Goal: Task Accomplishment & Management: Manage account settings

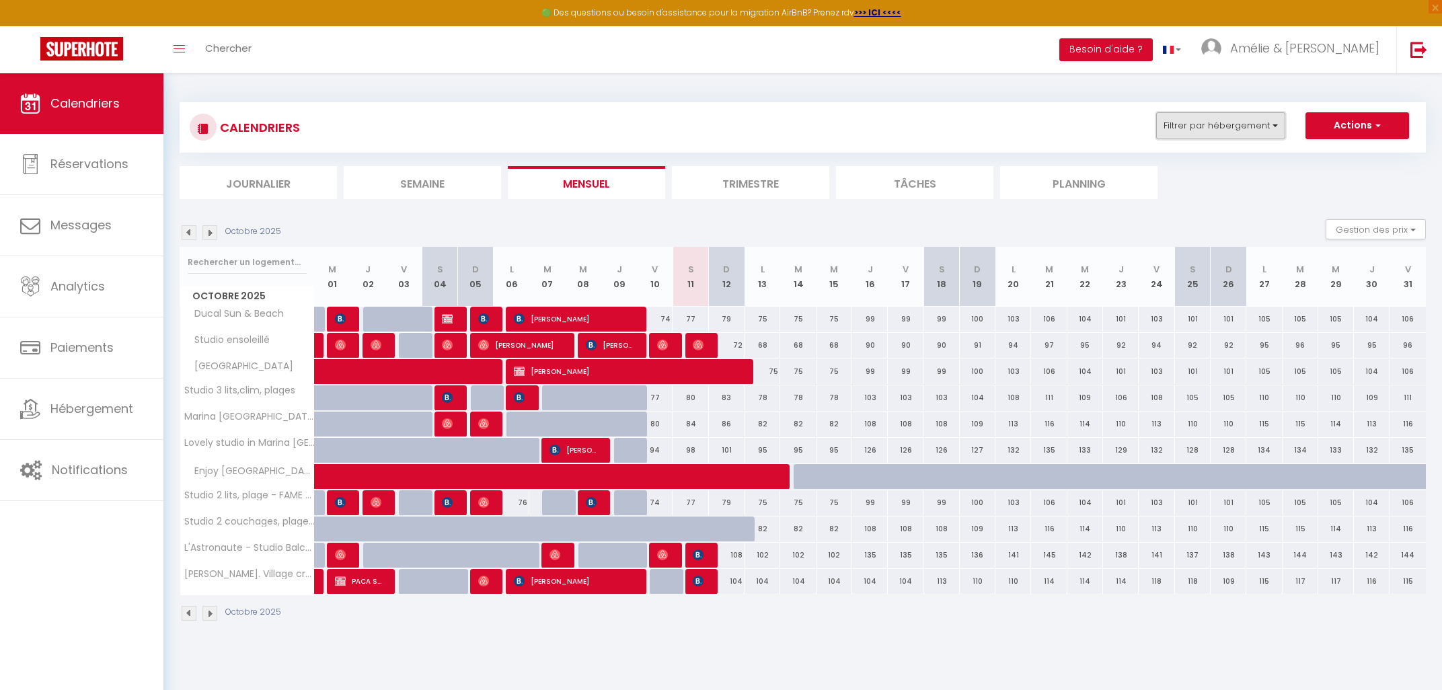
click at [1269, 116] on button "Filtrer par hébergement" at bounding box center [1220, 125] width 129 height 27
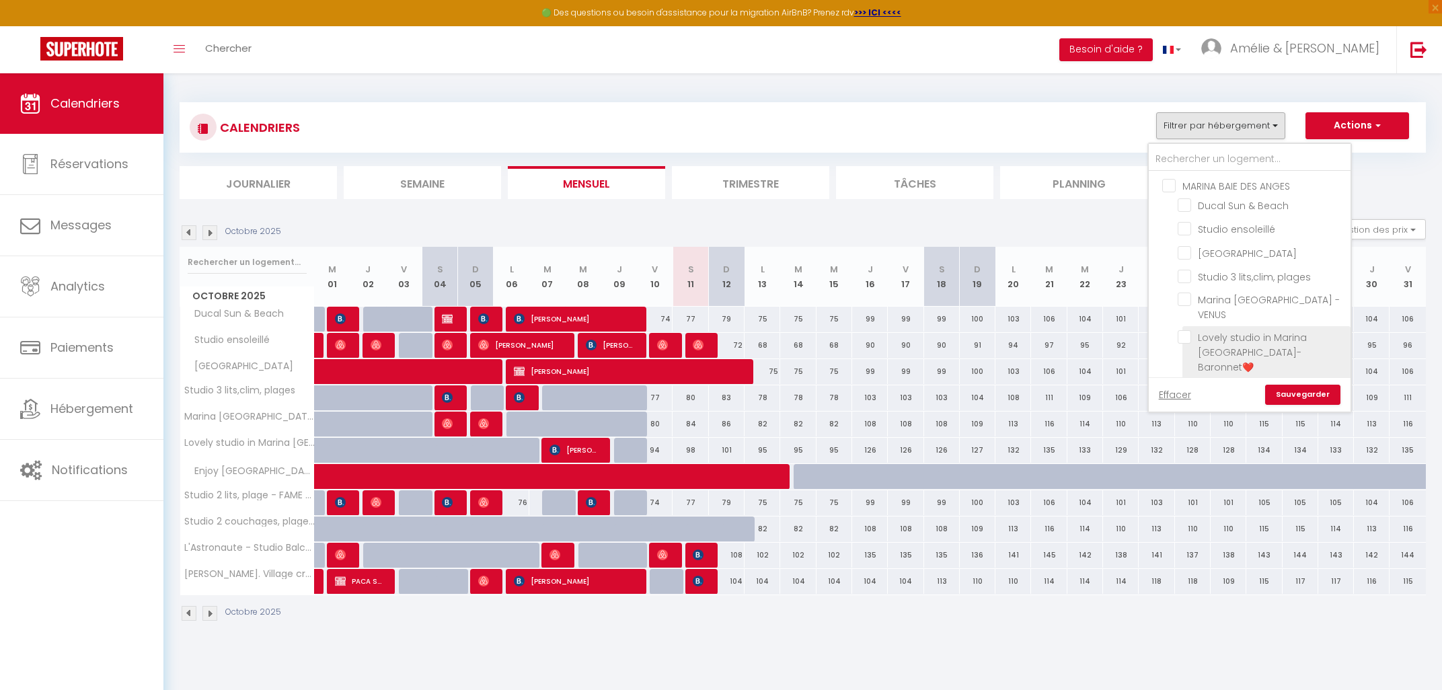
click at [1190, 341] on input "Lovely studio in Marina [GEOGRAPHIC_DATA]- Baronnet❤️" at bounding box center [1262, 336] width 168 height 13
checkbox input "true"
checkbox input "false"
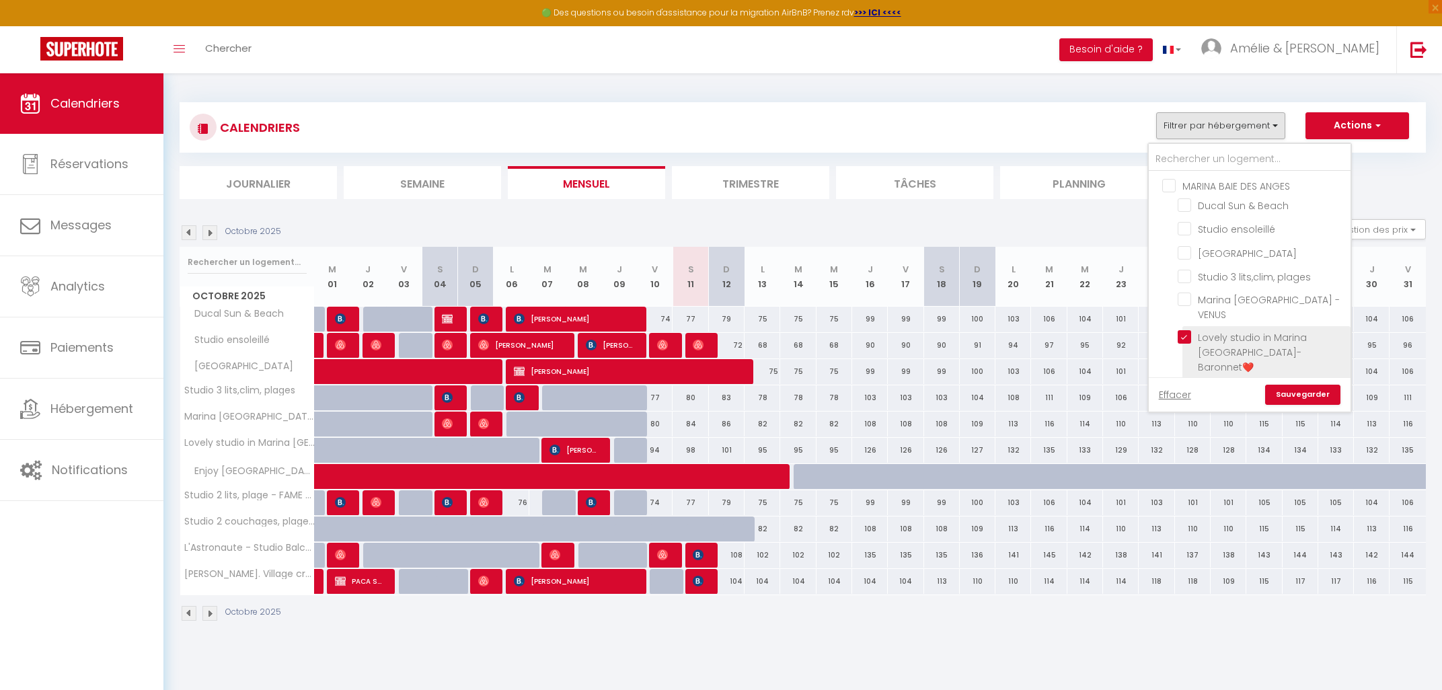
checkbox input "false"
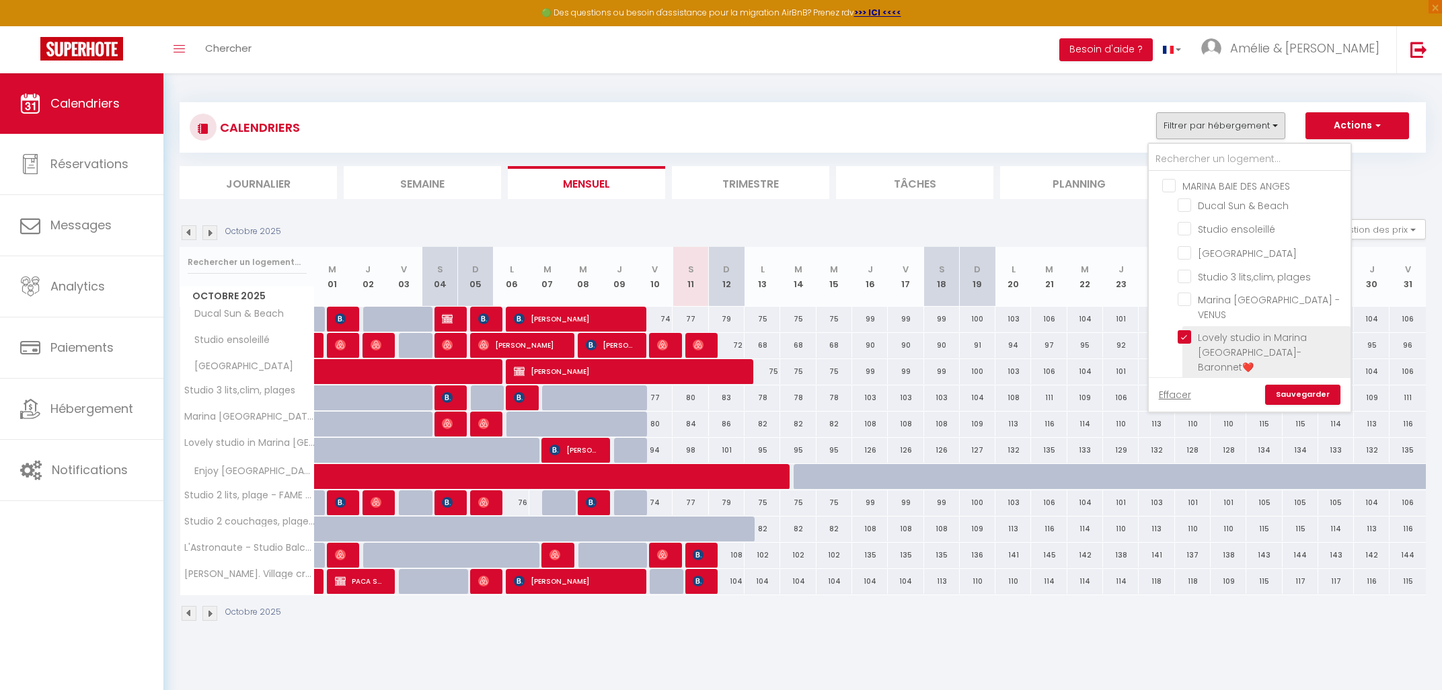
checkbox input "false"
click at [1289, 391] on link "Sauvegarder" at bounding box center [1302, 395] width 75 height 20
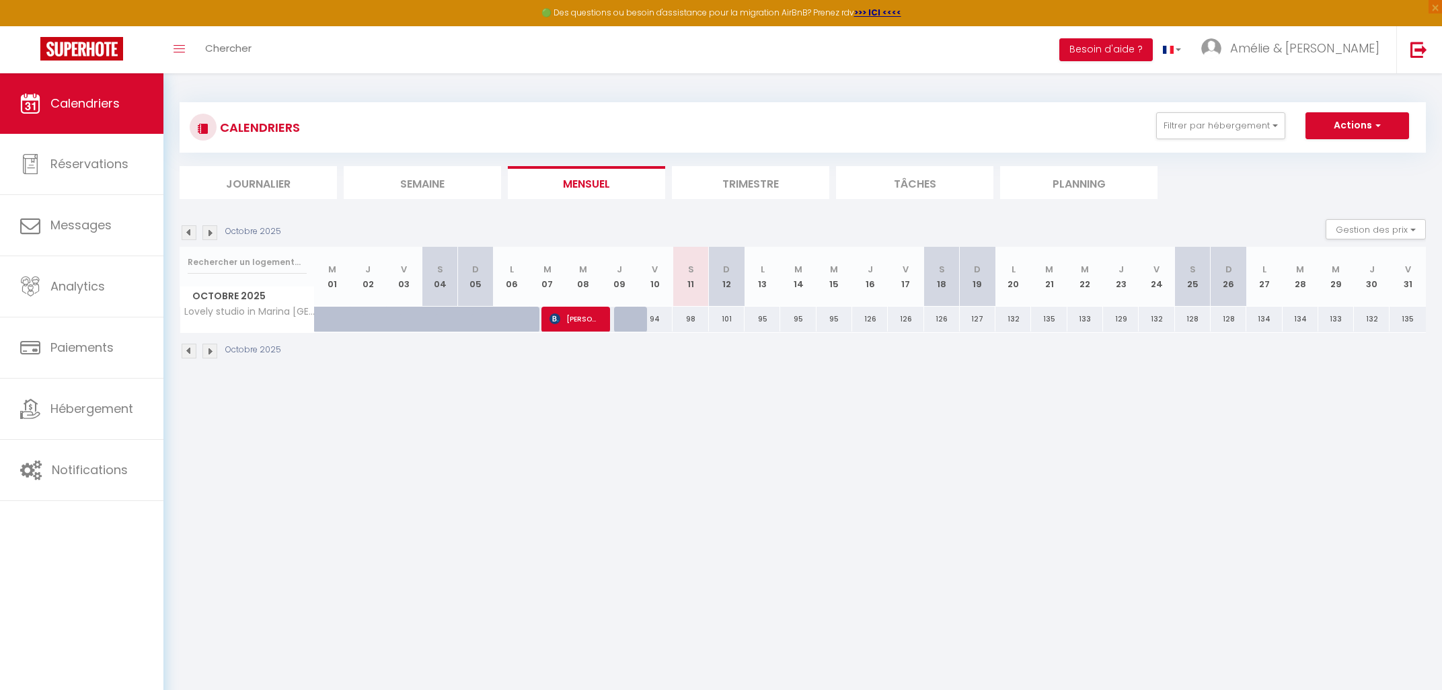
click at [182, 228] on img at bounding box center [189, 232] width 15 height 15
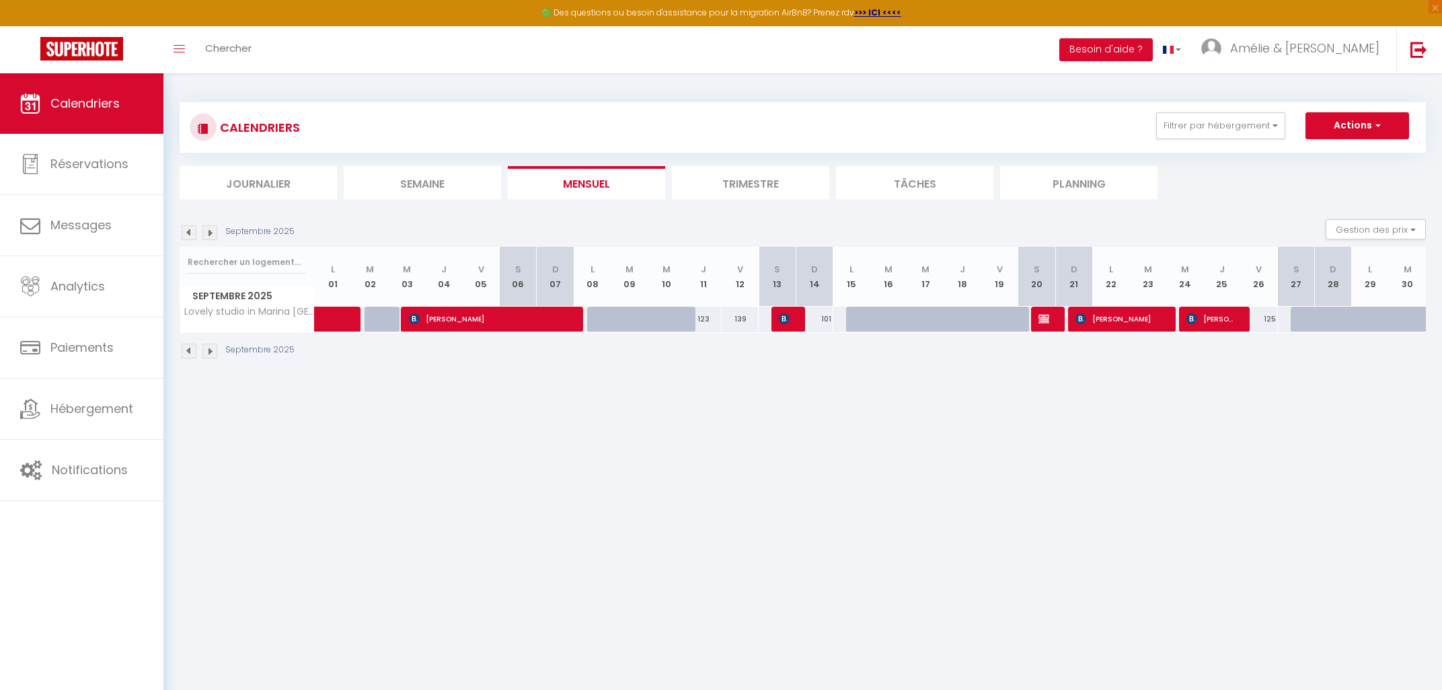
click at [189, 234] on img at bounding box center [189, 232] width 15 height 15
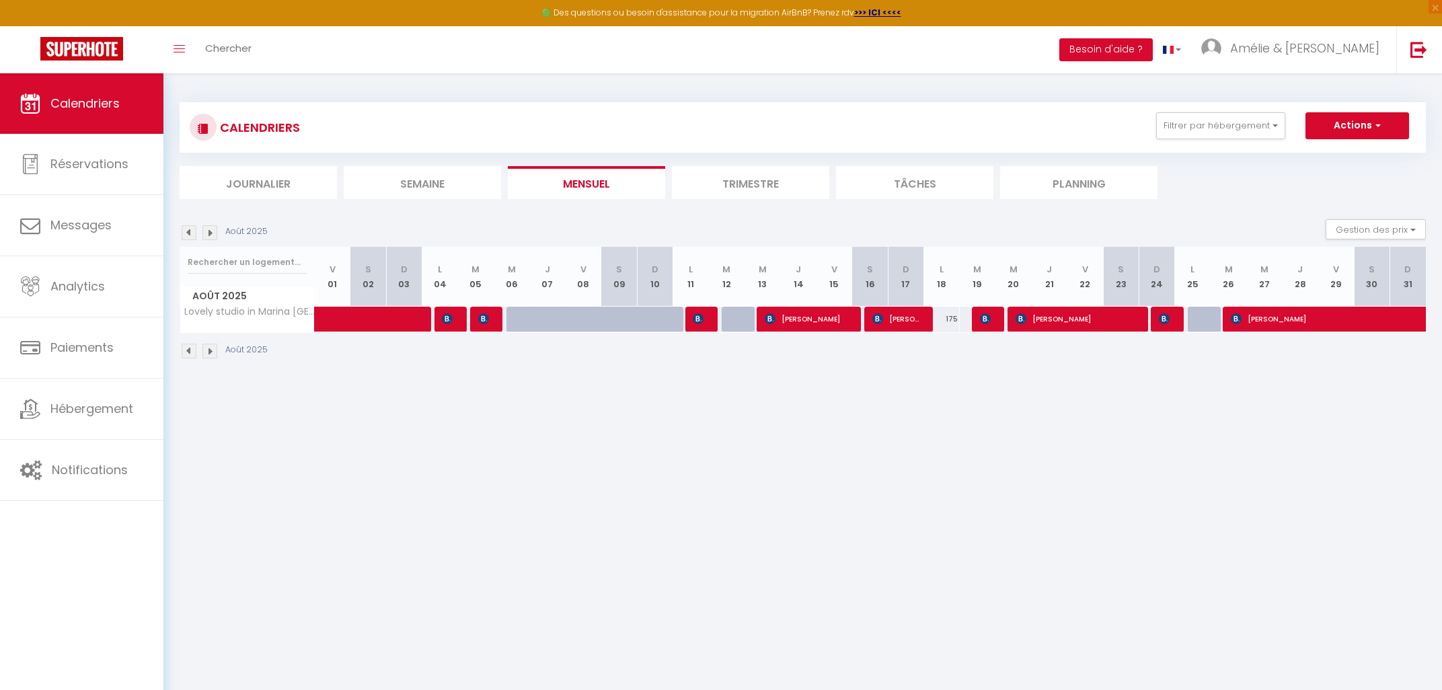
click at [489, 319] on span "[PERSON_NAME]" at bounding box center [484, 319] width 12 height 26
select select "OK"
select select "1"
select select "0"
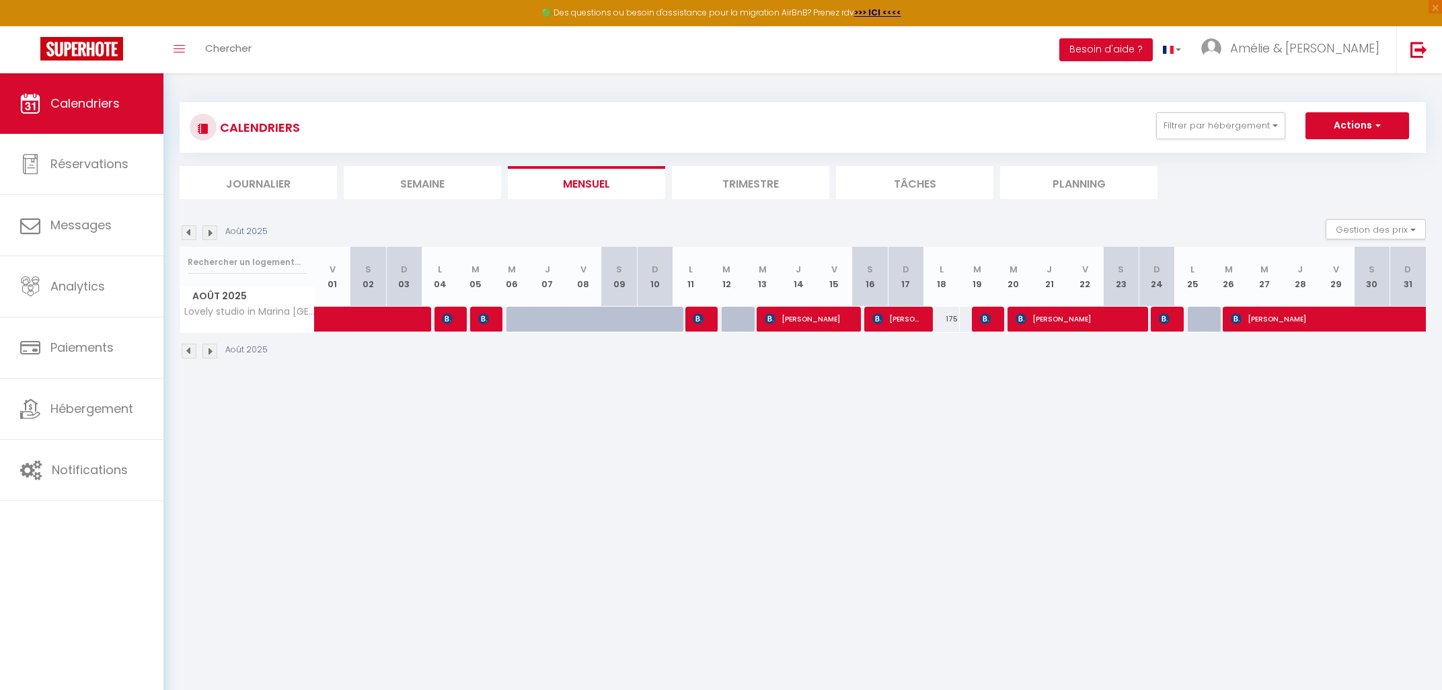
select select "1"
select select
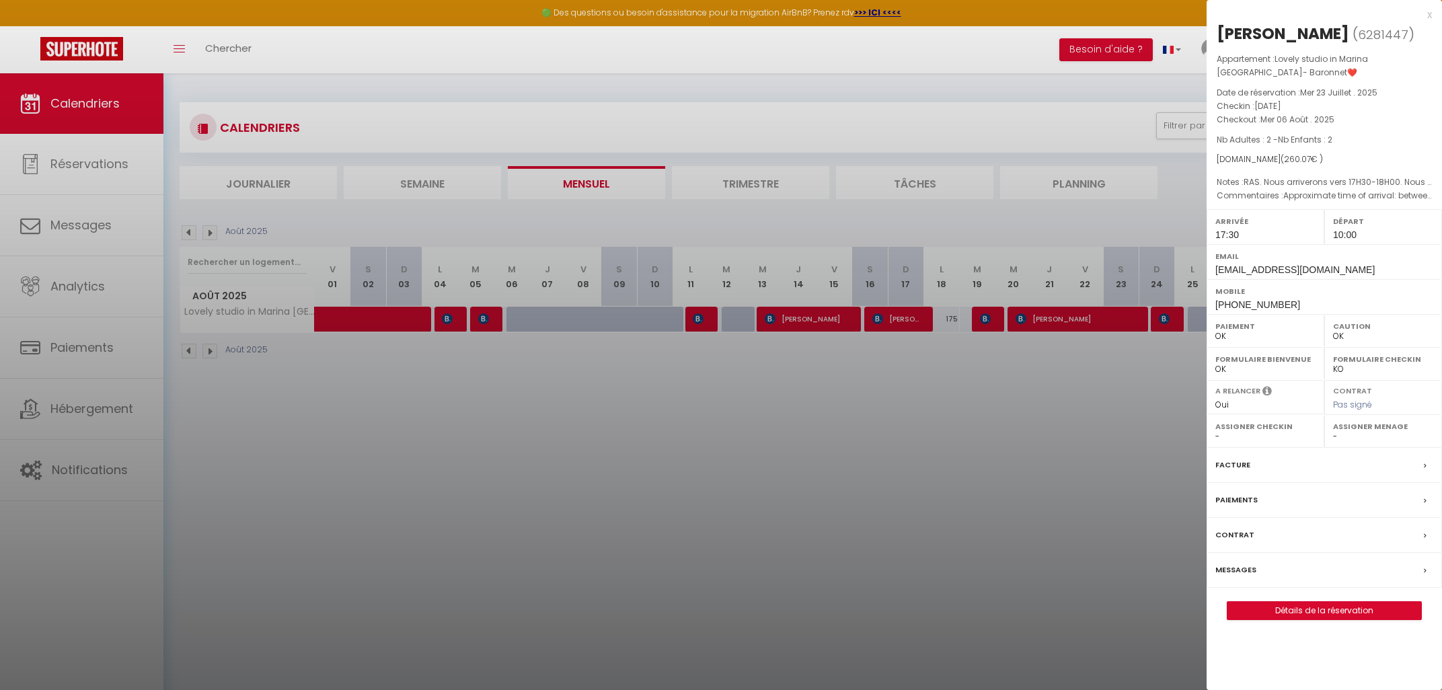
drag, startPoint x: 529, startPoint y: 455, endPoint x: 590, endPoint y: 385, distance: 92.0
click at [529, 455] on div at bounding box center [721, 345] width 1442 height 690
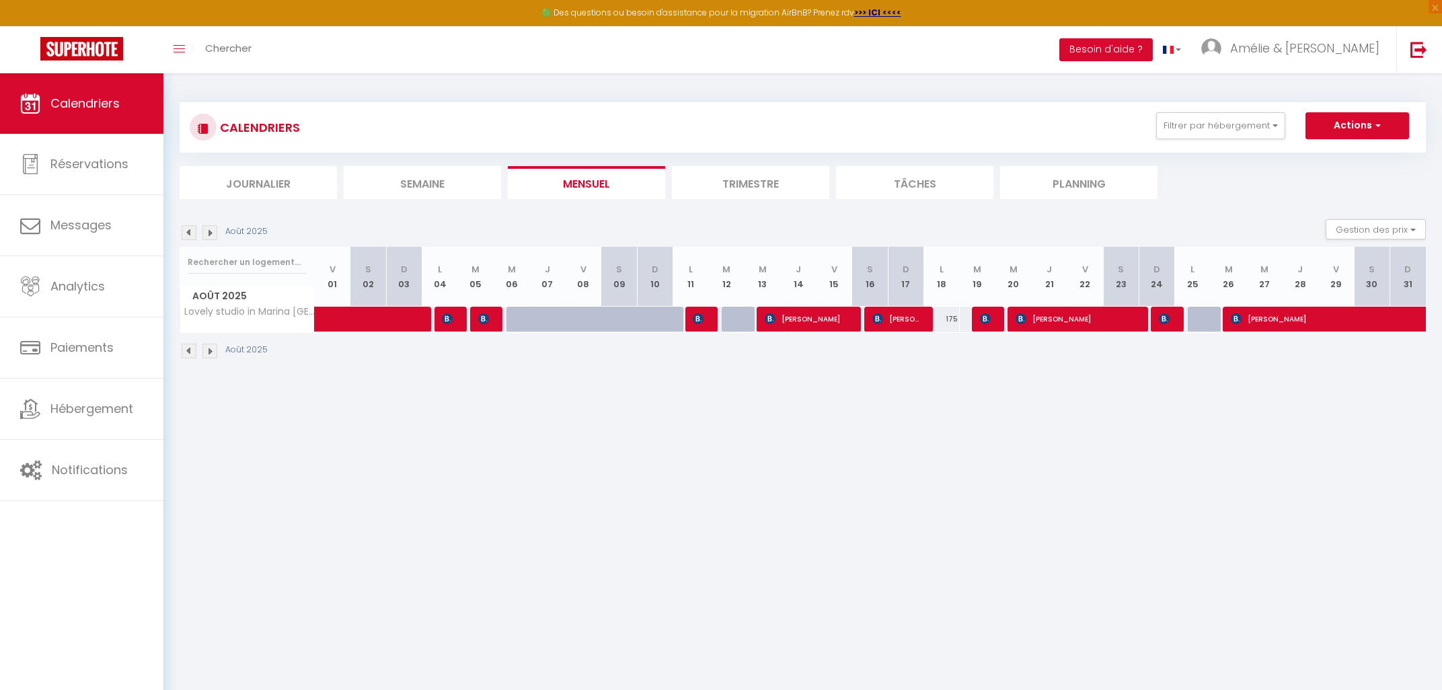
click at [699, 314] on img at bounding box center [698, 318] width 11 height 11
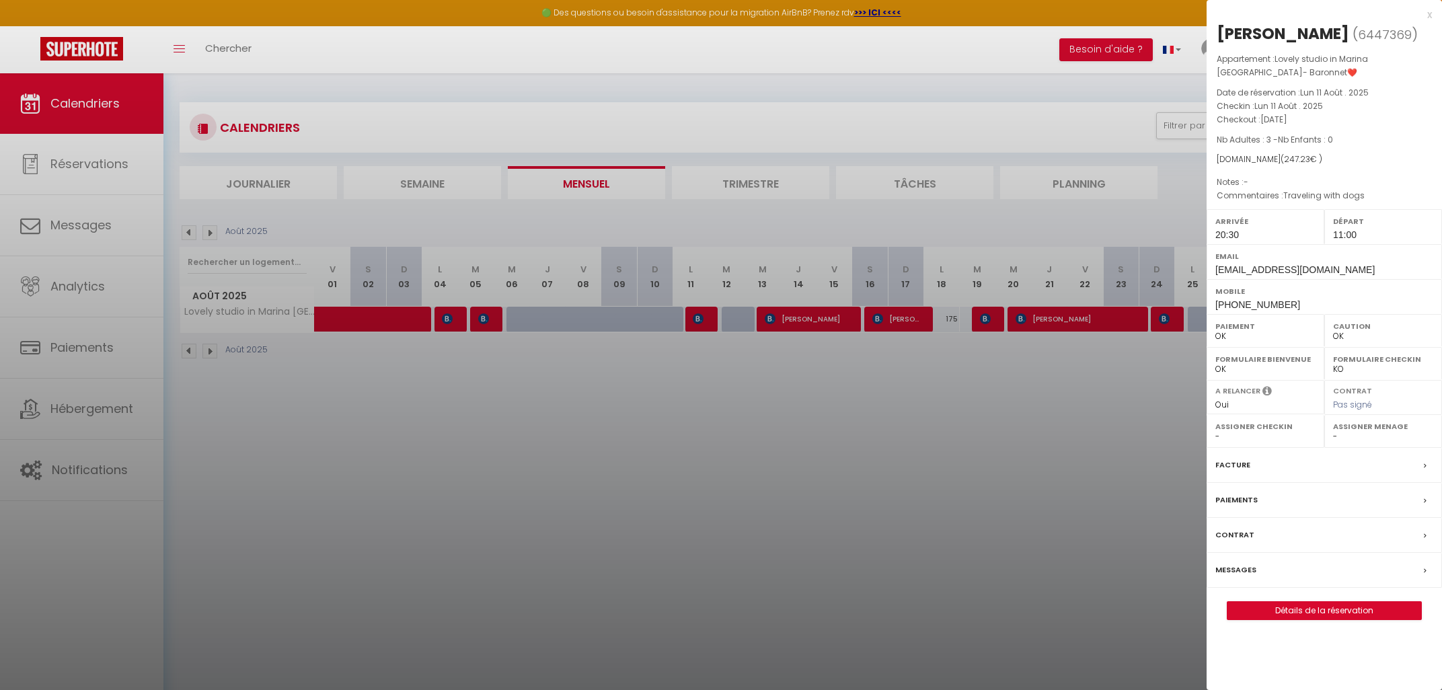
drag, startPoint x: 1217, startPoint y: 37, endPoint x: 1340, endPoint y: 38, distance: 123.1
click at [1340, 38] on div "[PERSON_NAME]" at bounding box center [1283, 34] width 132 height 22
copy div "[PERSON_NAME]"
click at [789, 562] on div at bounding box center [721, 345] width 1442 height 690
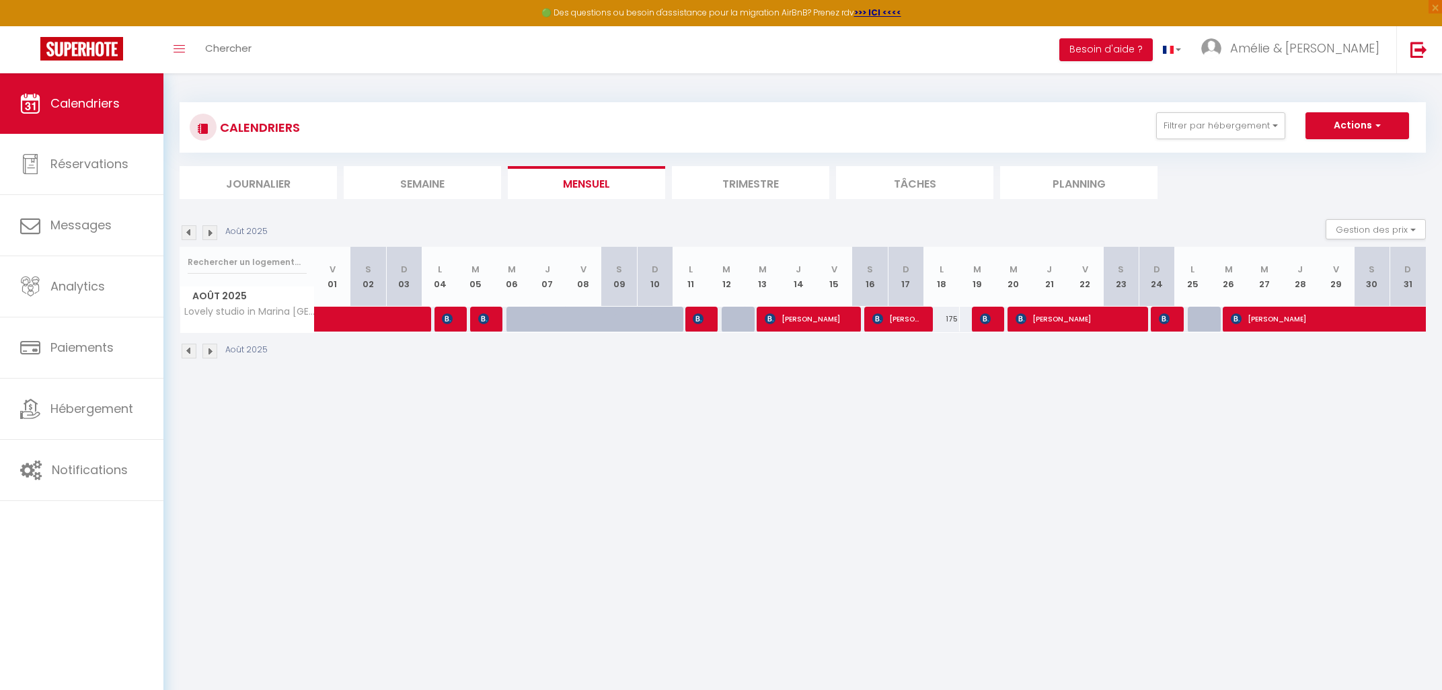
click at [213, 232] on img at bounding box center [209, 232] width 15 height 15
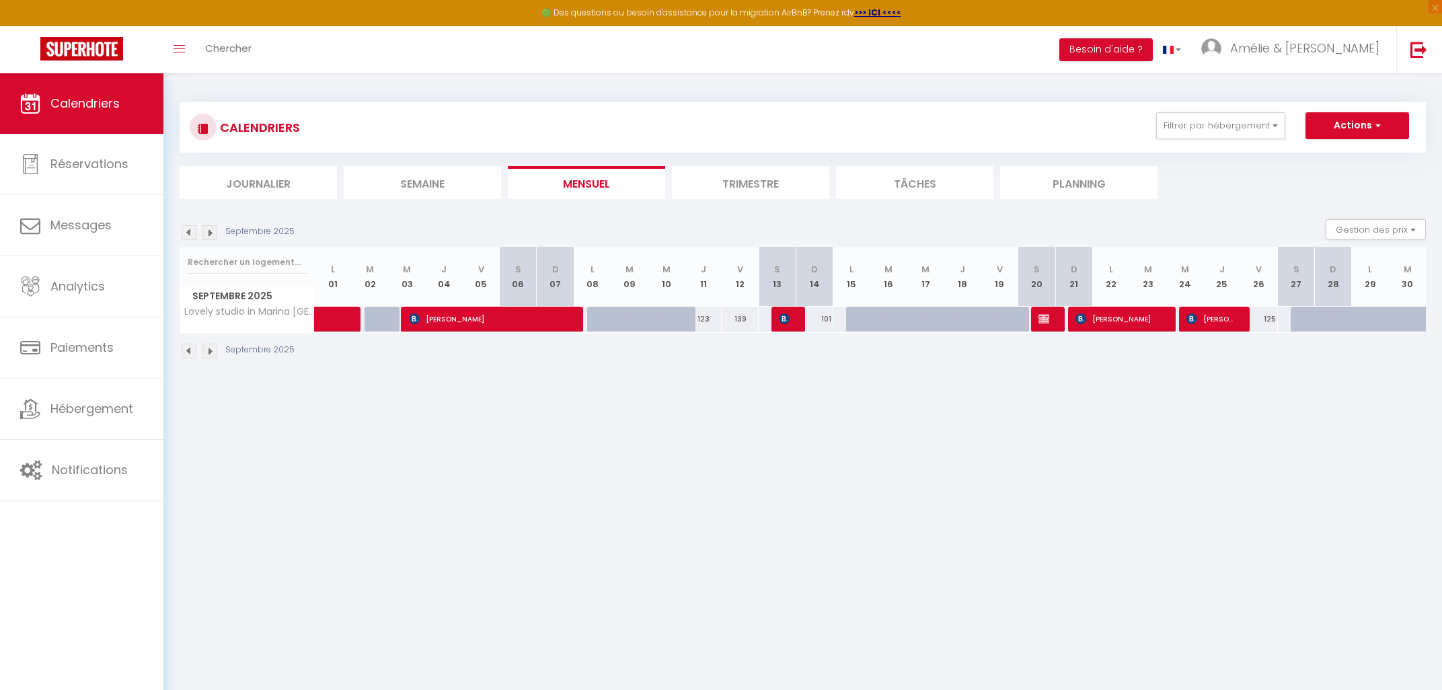
click at [1041, 315] on img at bounding box center [1043, 318] width 11 height 11
select select "KO"
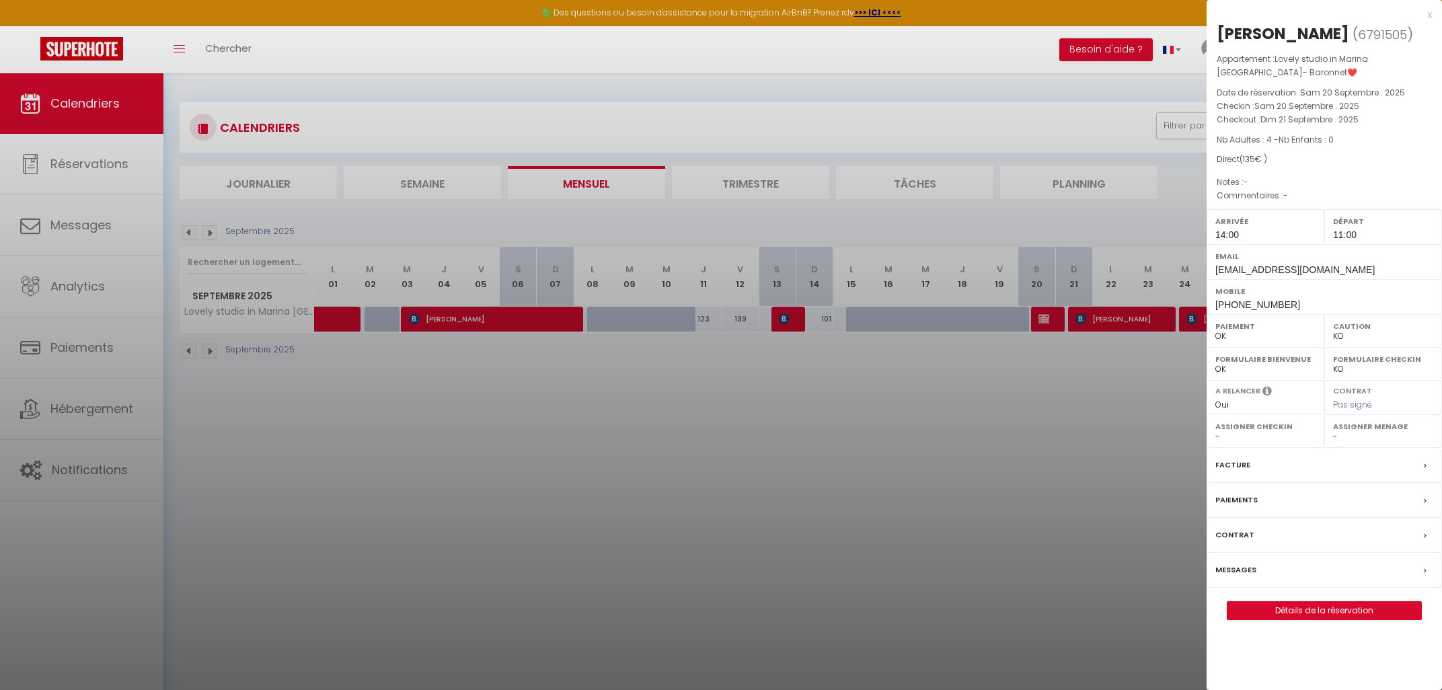
click at [1017, 417] on div at bounding box center [721, 345] width 1442 height 690
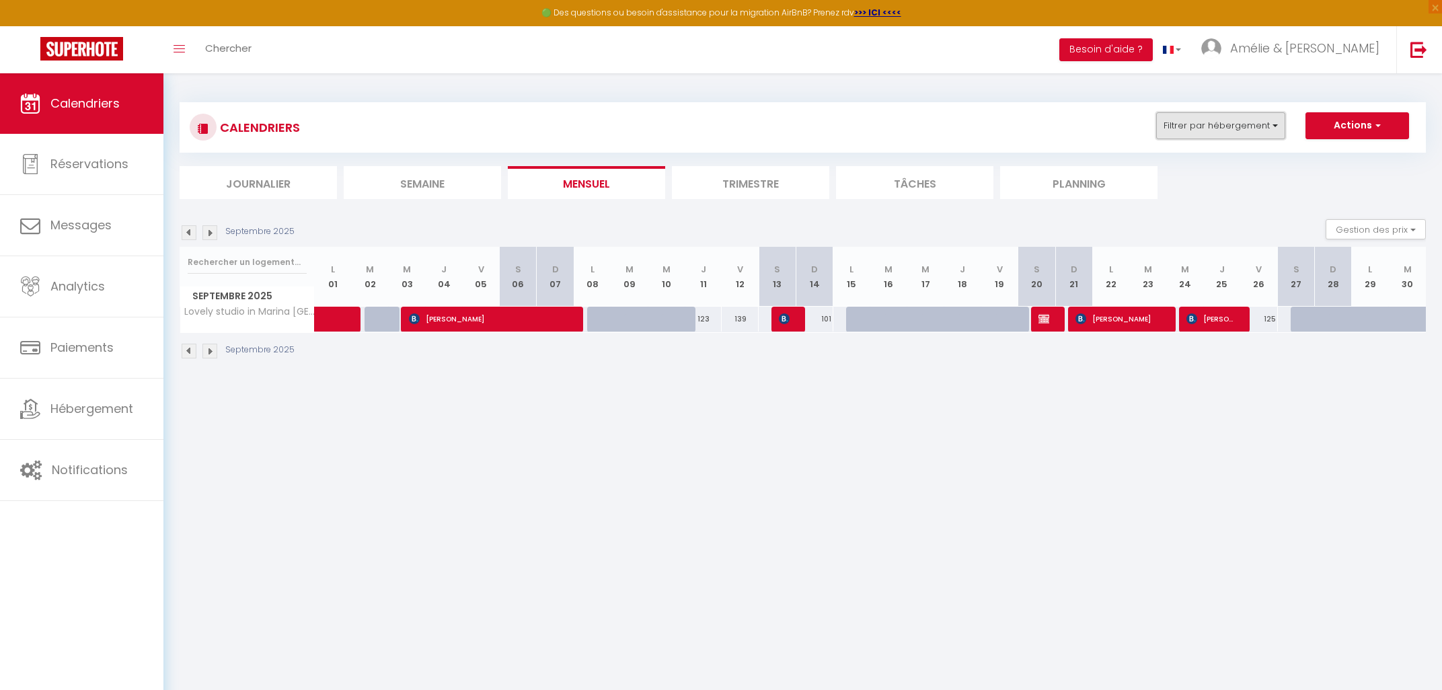
click at [1272, 128] on button "Filtrer par hébergement" at bounding box center [1220, 125] width 129 height 27
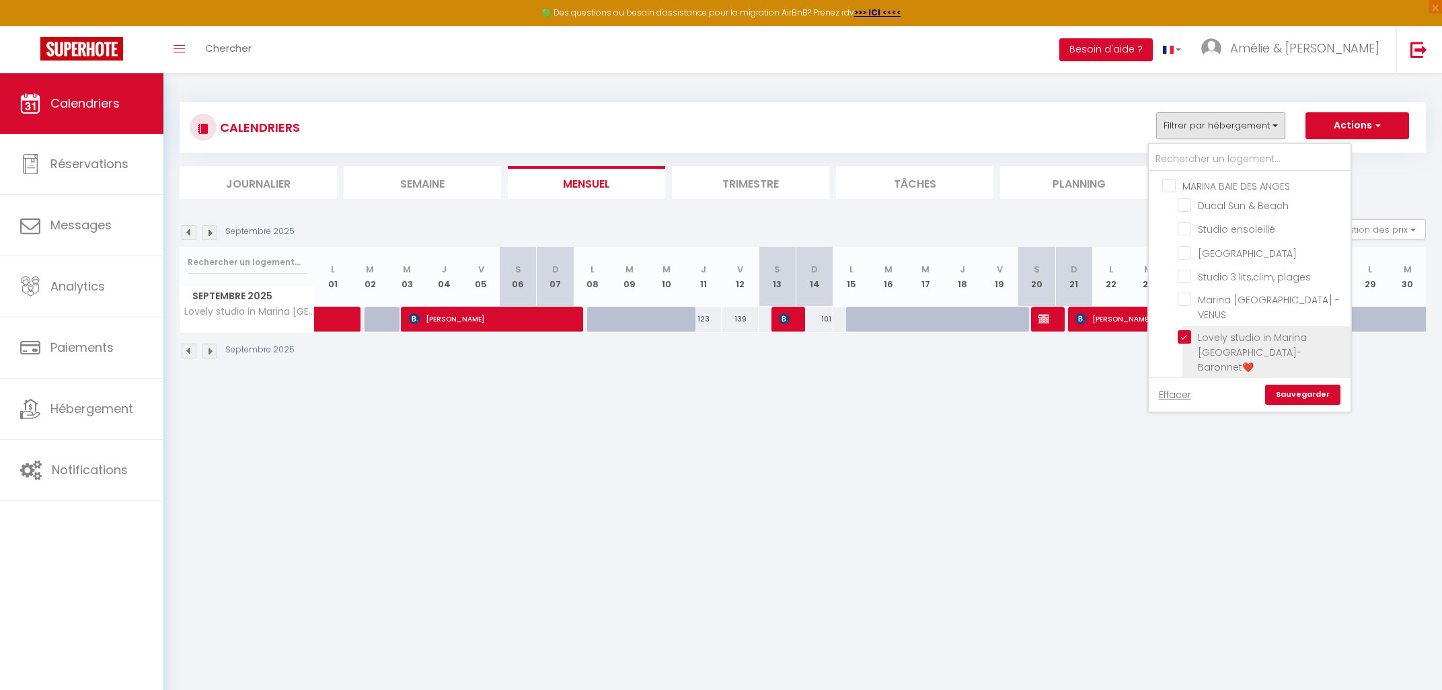
click at [1189, 336] on input "Lovely studio in Marina [GEOGRAPHIC_DATA]- Baronnet❤️" at bounding box center [1262, 336] width 168 height 13
checkbox input "false"
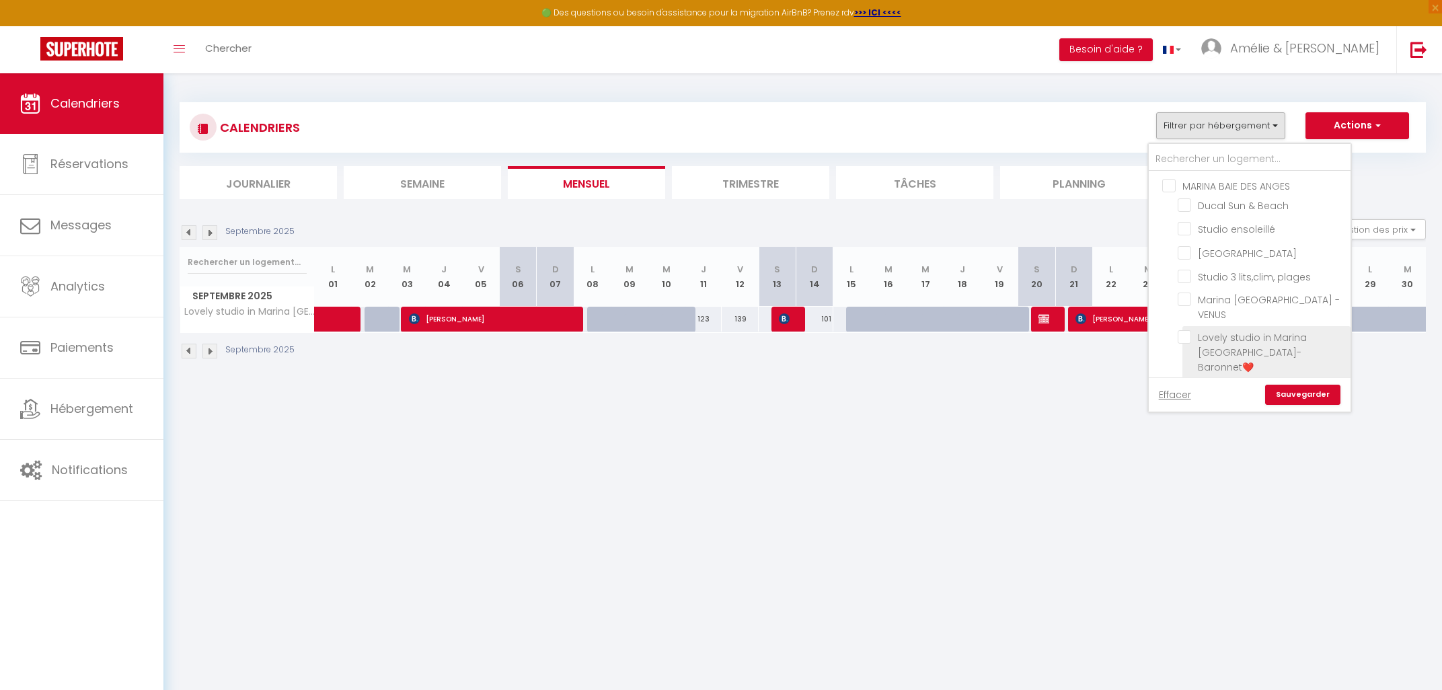
checkbox input "false"
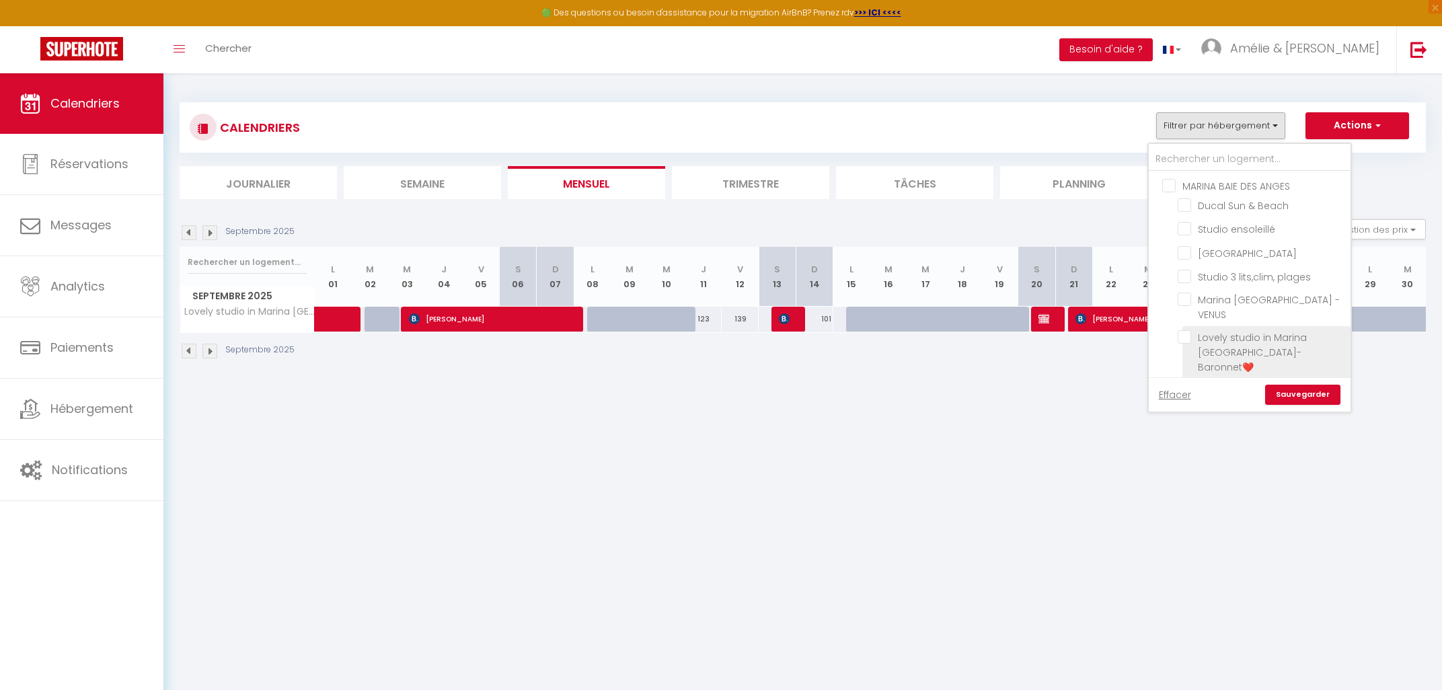
checkbox input "false"
click at [1203, 365] on input "[PERSON_NAME]. Village crèches" at bounding box center [1262, 371] width 168 height 13
checkbox input "true"
checkbox input "false"
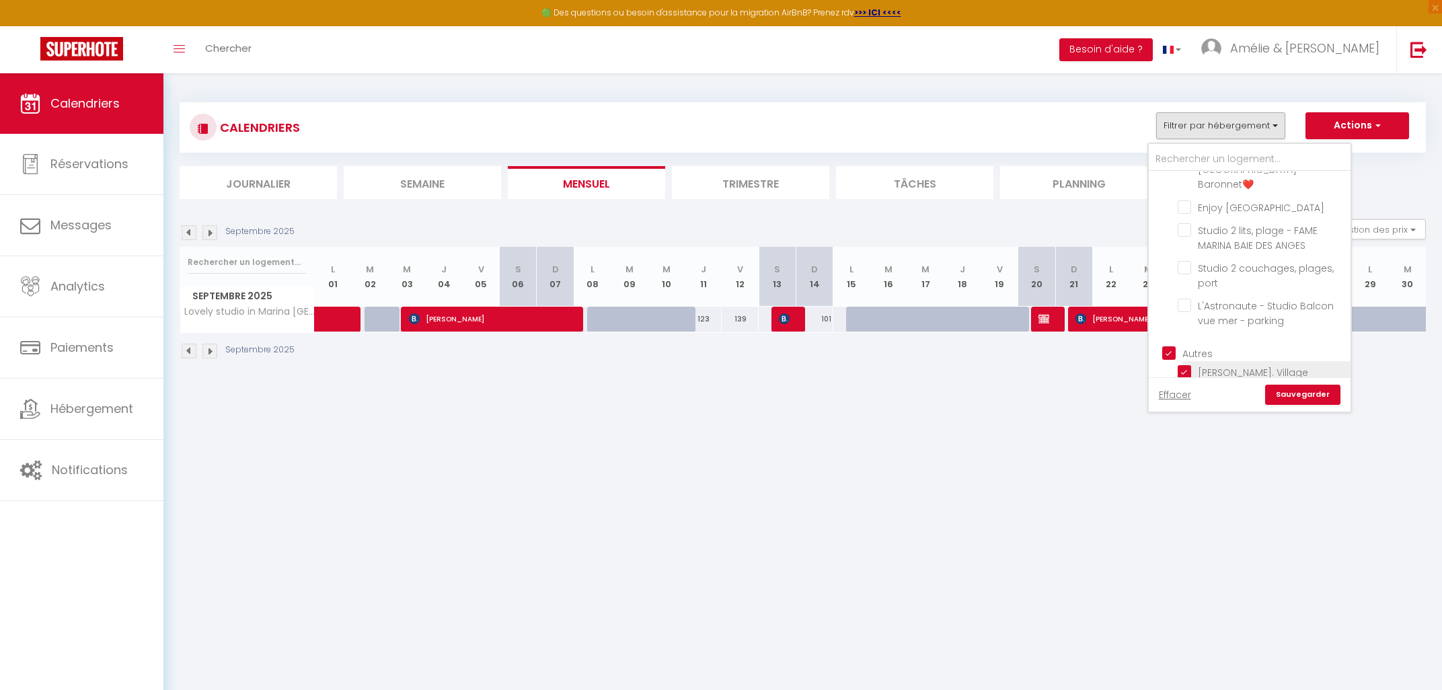
checkbox input "false"
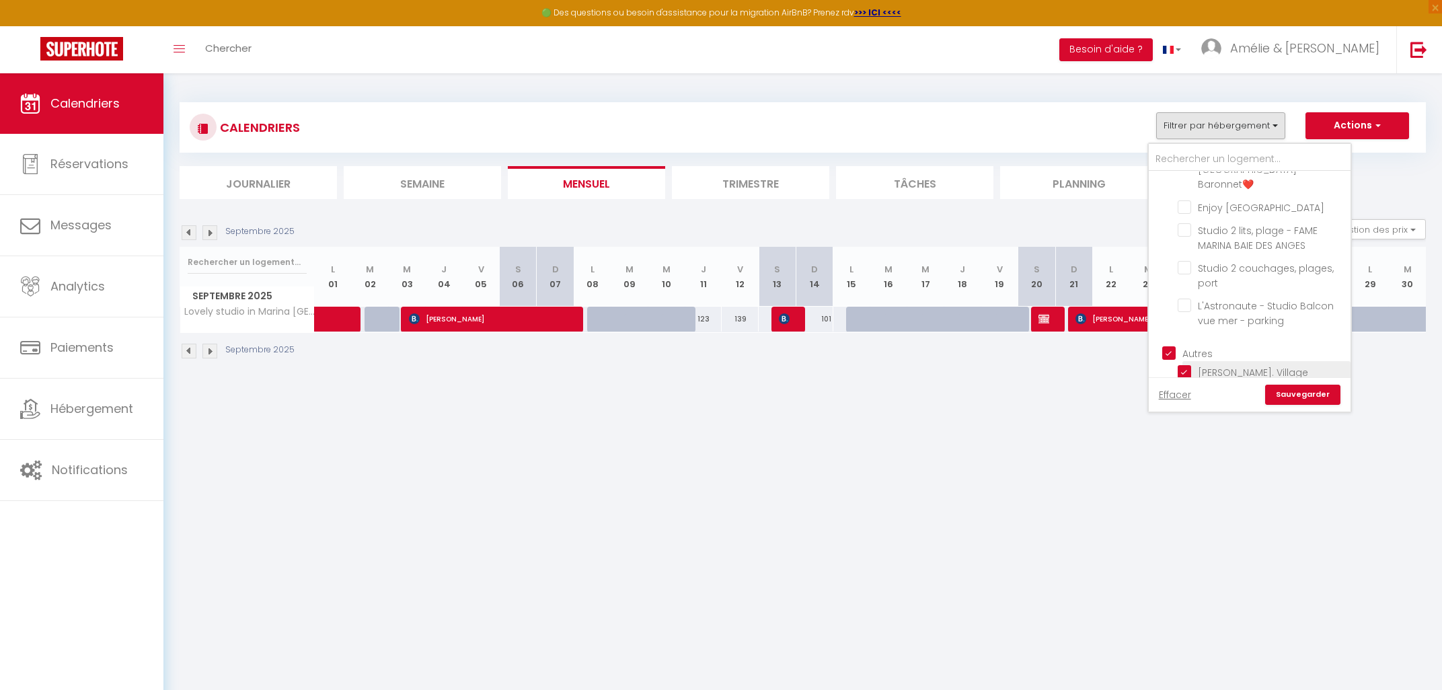
checkbox input "false"
checkbox input "true"
click at [1285, 391] on link "Sauvegarder" at bounding box center [1302, 395] width 75 height 20
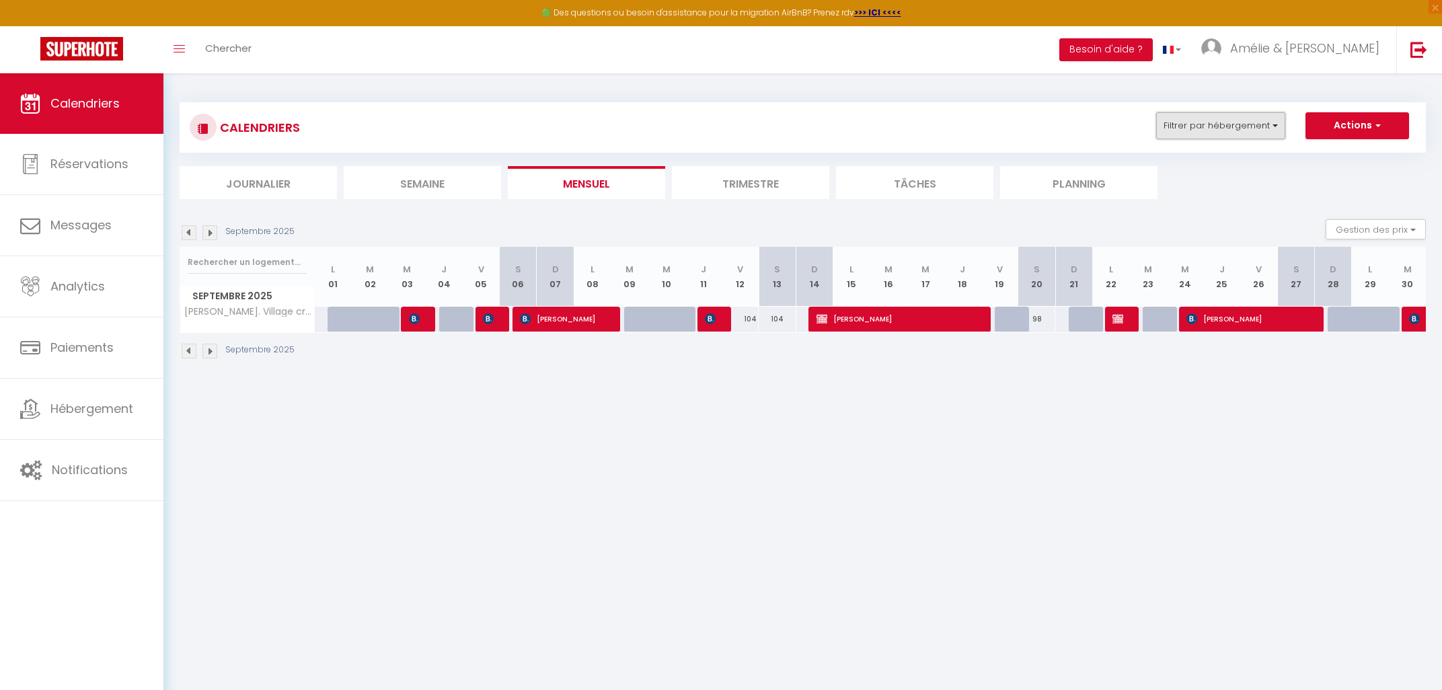
click at [1275, 126] on button "Filtrer par hébergement" at bounding box center [1220, 125] width 129 height 27
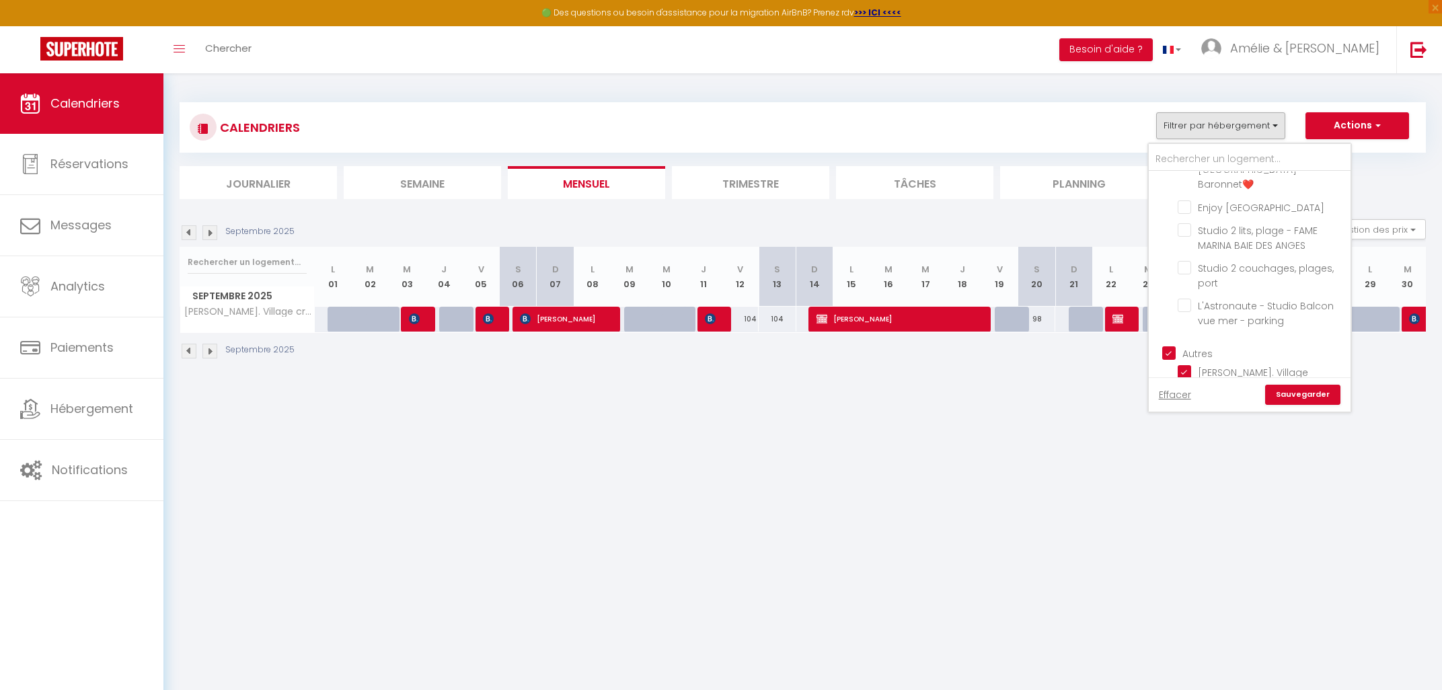
click at [1198, 501] on body "🟢 Des questions ou besoin d'assistance pour la migration AirBnB? Prenez rdv >>>…" at bounding box center [721, 418] width 1442 height 690
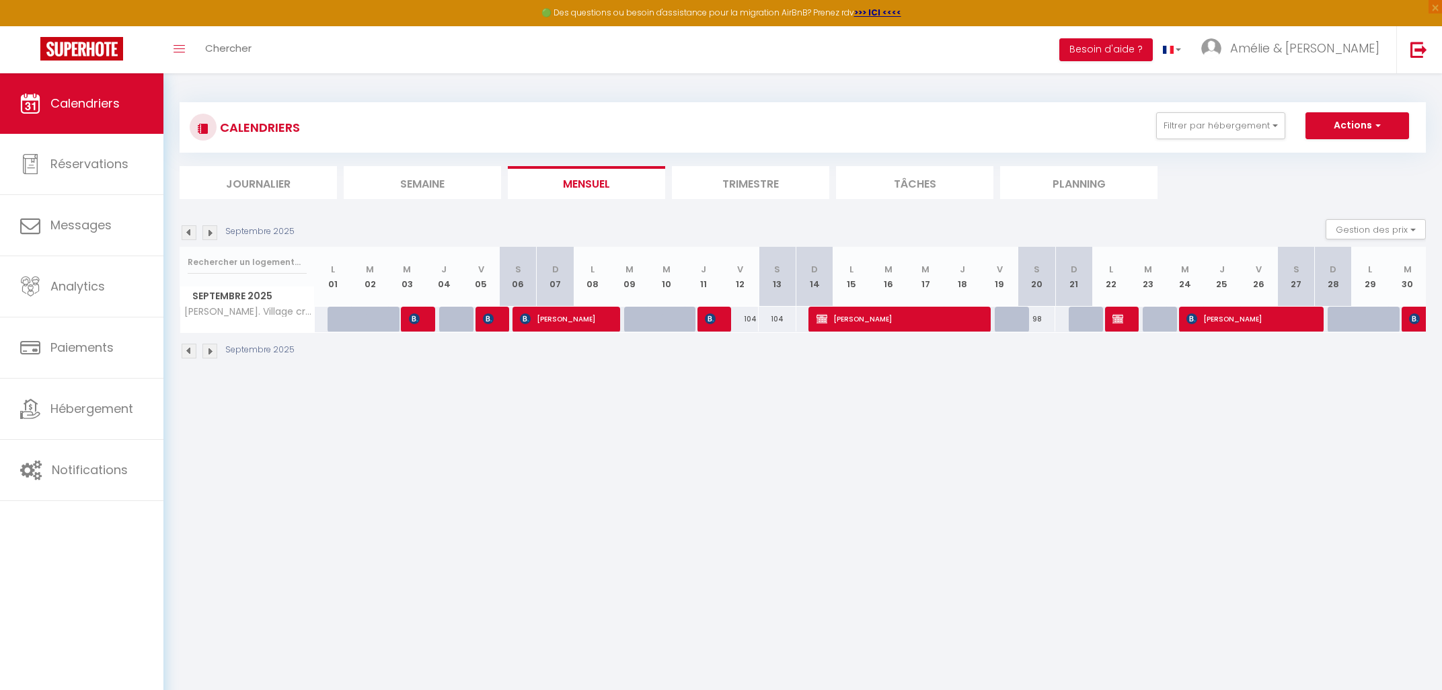
click at [1357, 142] on div "CALENDRIERS Filtrer par hébergement MARINA BAIE DES ANGES [GEOGRAPHIC_DATA] ens…" at bounding box center [803, 127] width 1226 height 30
click at [105, 102] on span "Calendriers" at bounding box center [84, 103] width 69 height 17
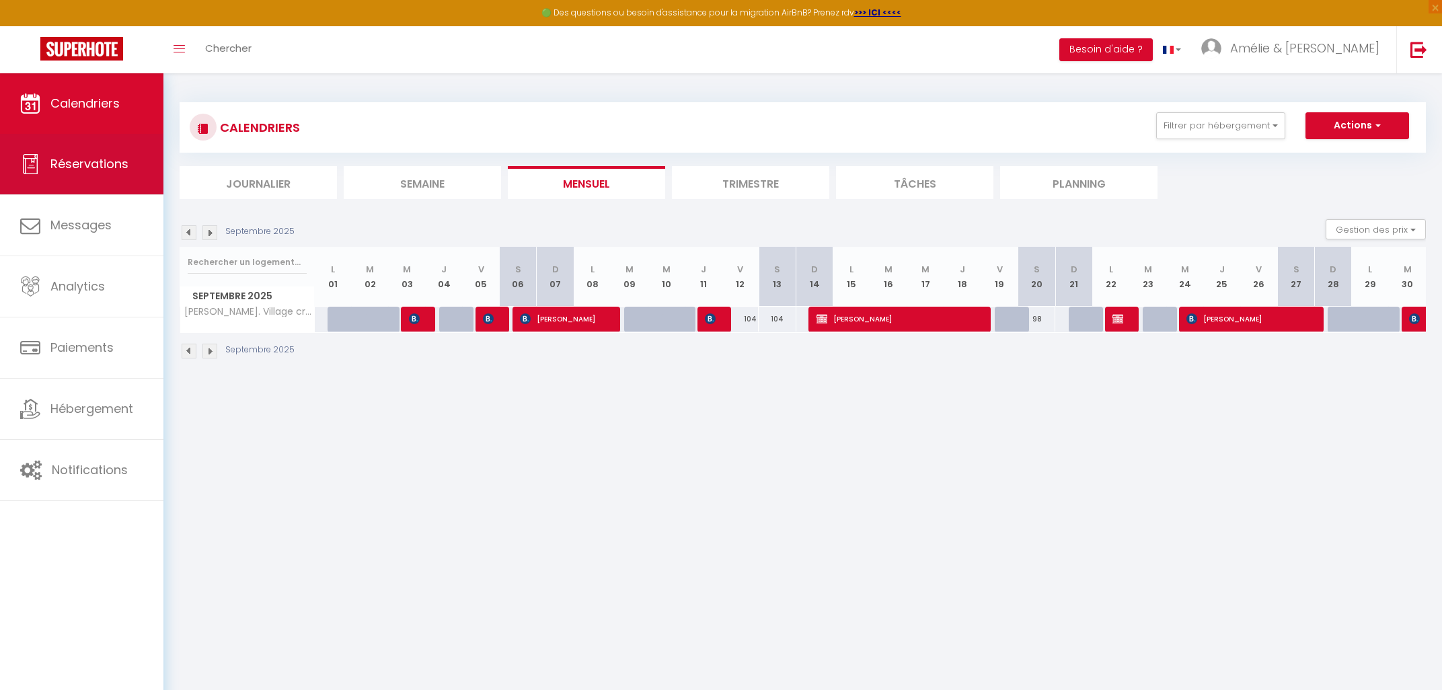
click at [71, 175] on link "Réservations" at bounding box center [81, 164] width 163 height 61
select select "not_cancelled"
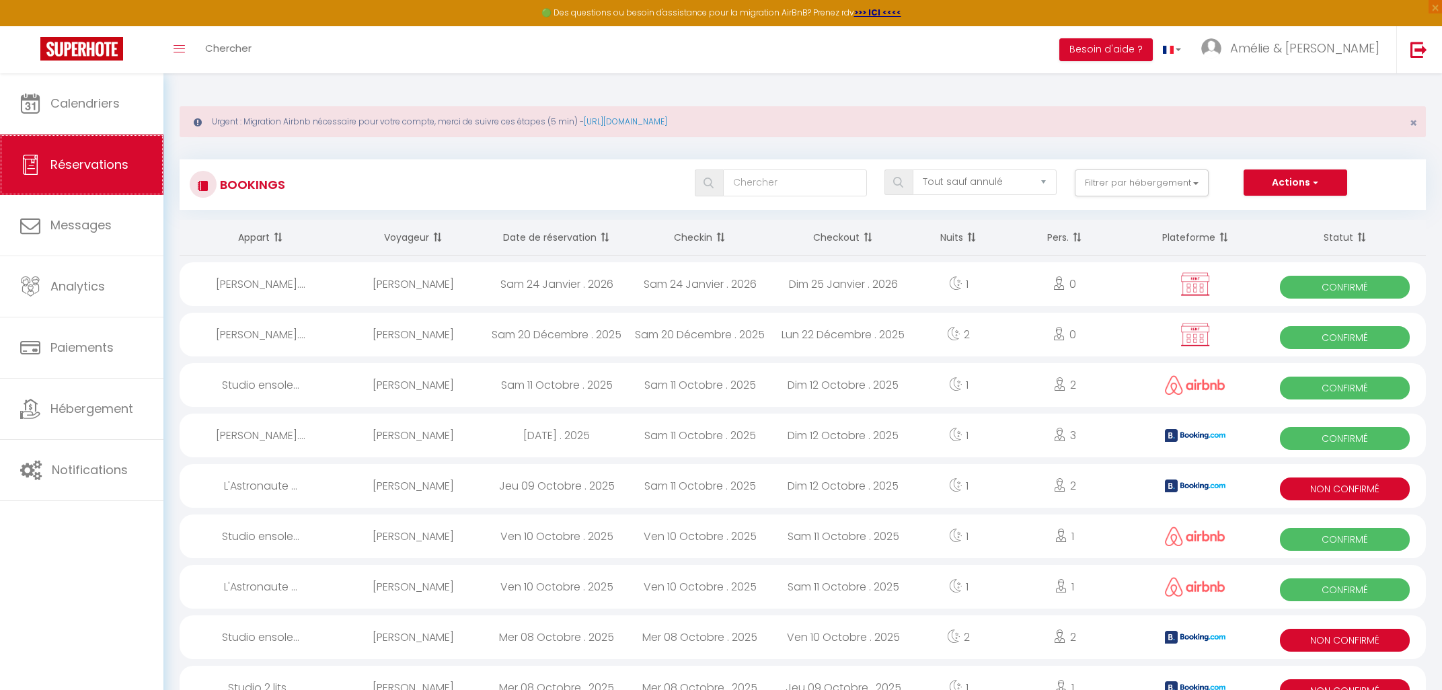
click at [71, 173] on span "Réservations" at bounding box center [89, 164] width 78 height 17
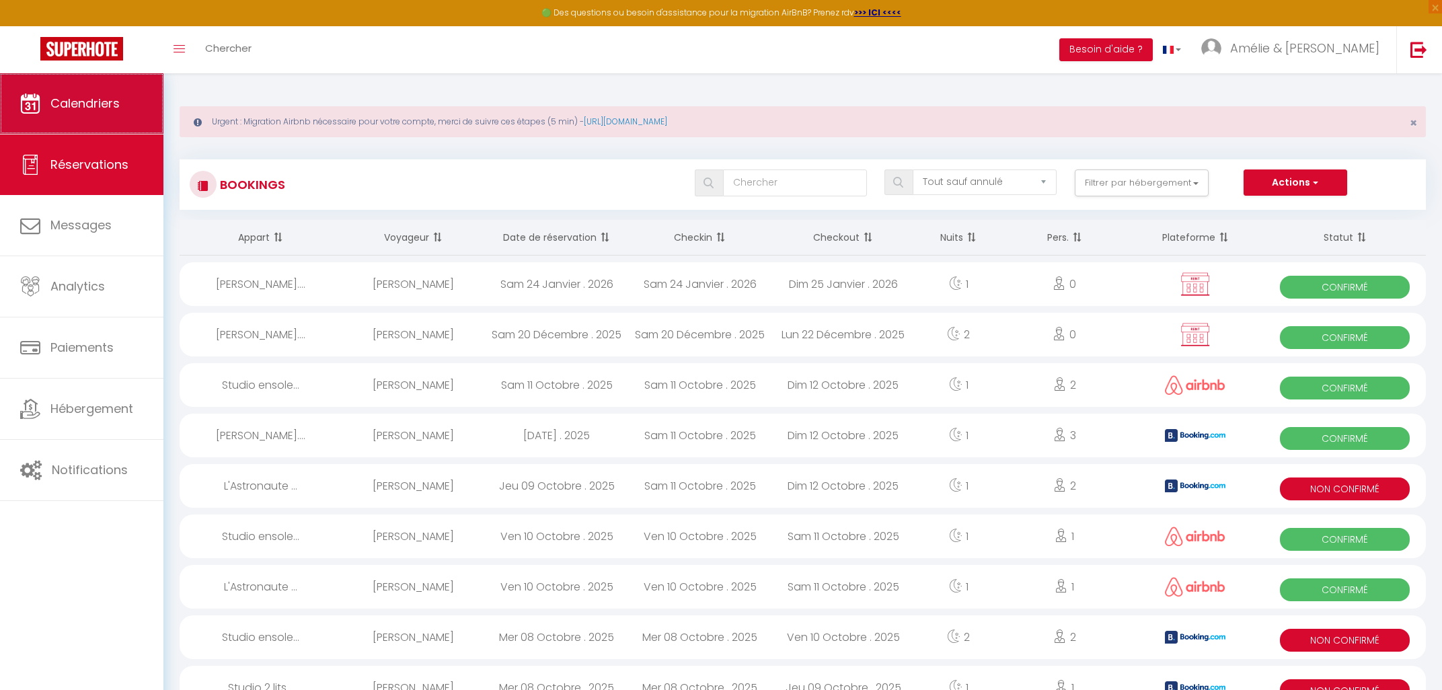
click at [59, 85] on link "Calendriers" at bounding box center [81, 103] width 163 height 61
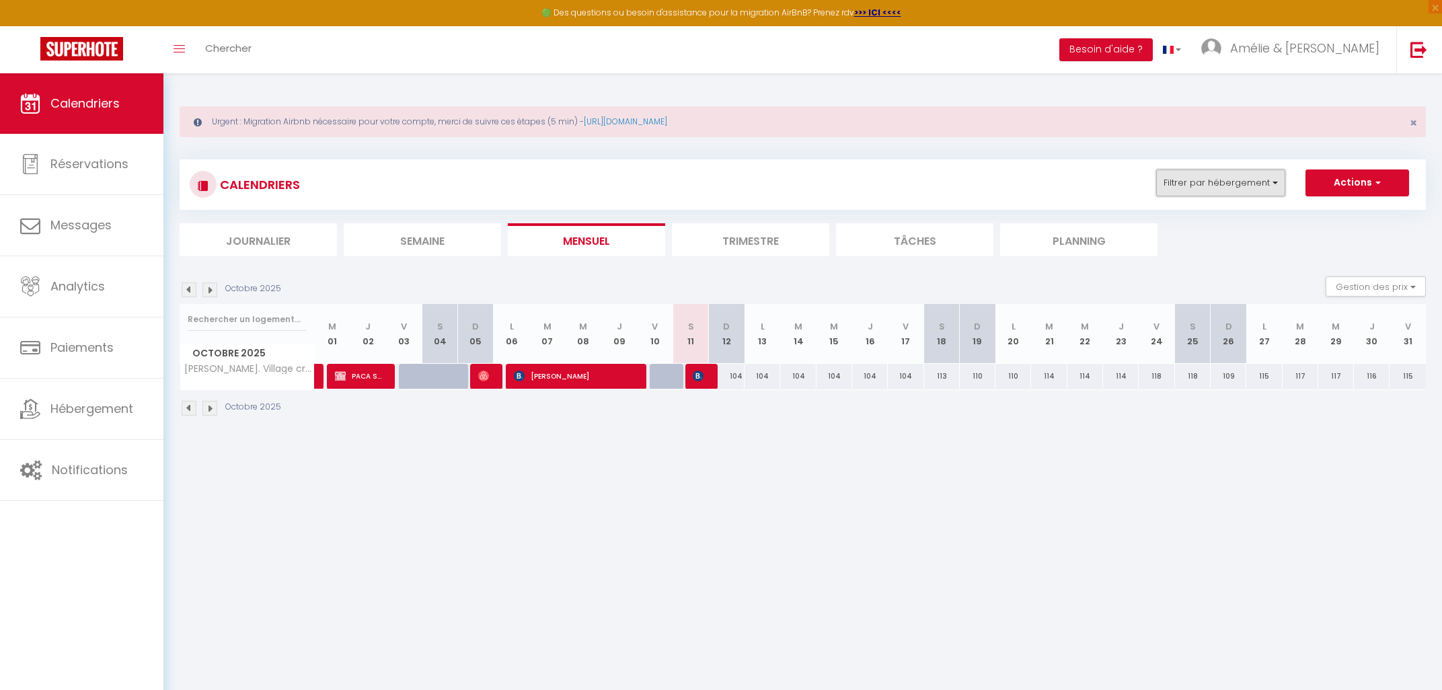
click at [1253, 188] on button "Filtrer par hébergement" at bounding box center [1220, 182] width 129 height 27
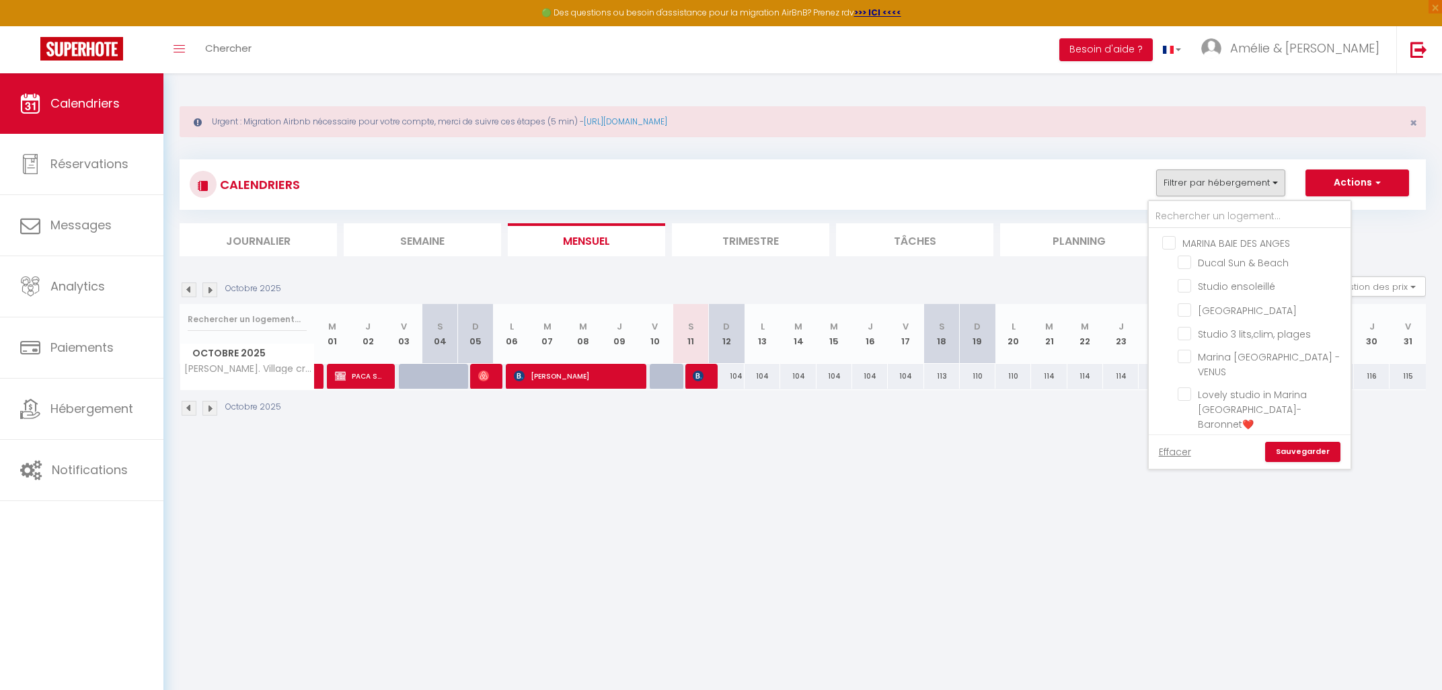
click at [1171, 240] on input "MARINA BAIE DES ANGES" at bounding box center [1263, 241] width 202 height 13
checkbox input "true"
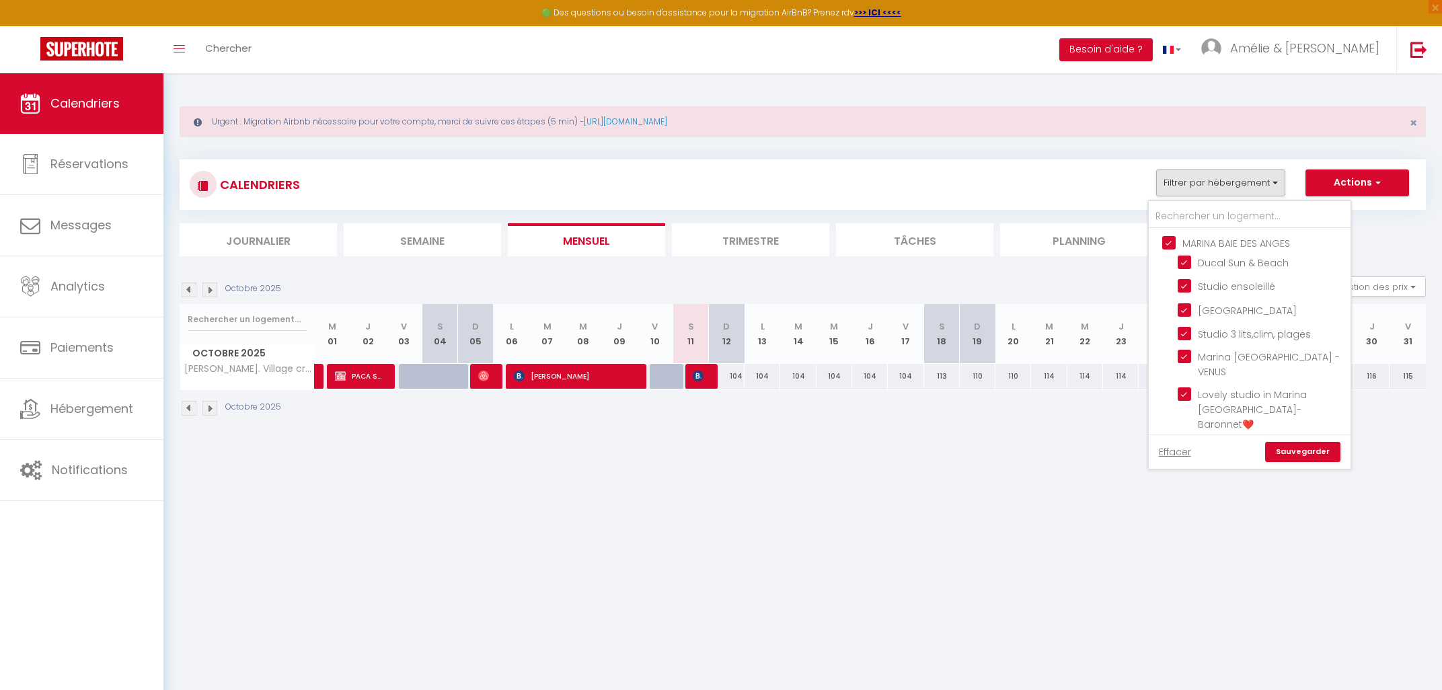
checkbox input "true"
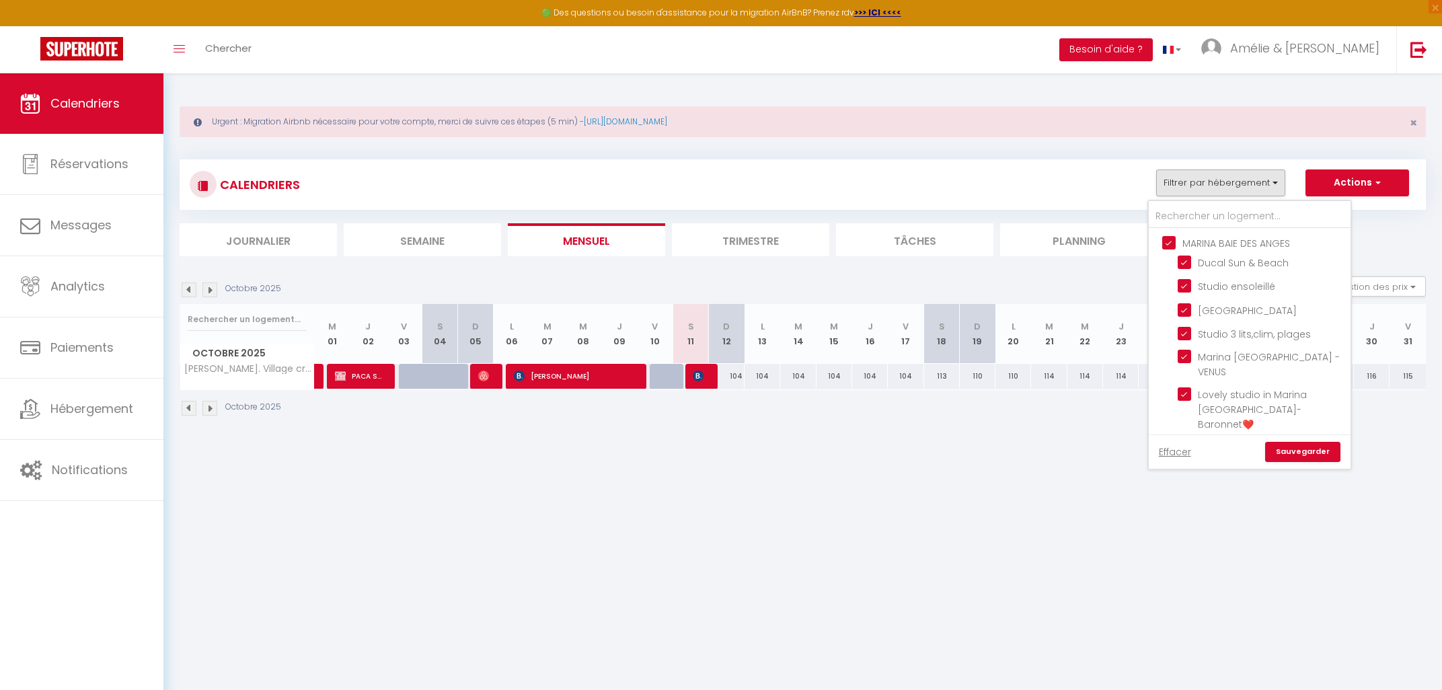
checkbox input "true"
click at [1294, 455] on link "Sauvegarder" at bounding box center [1302, 452] width 75 height 20
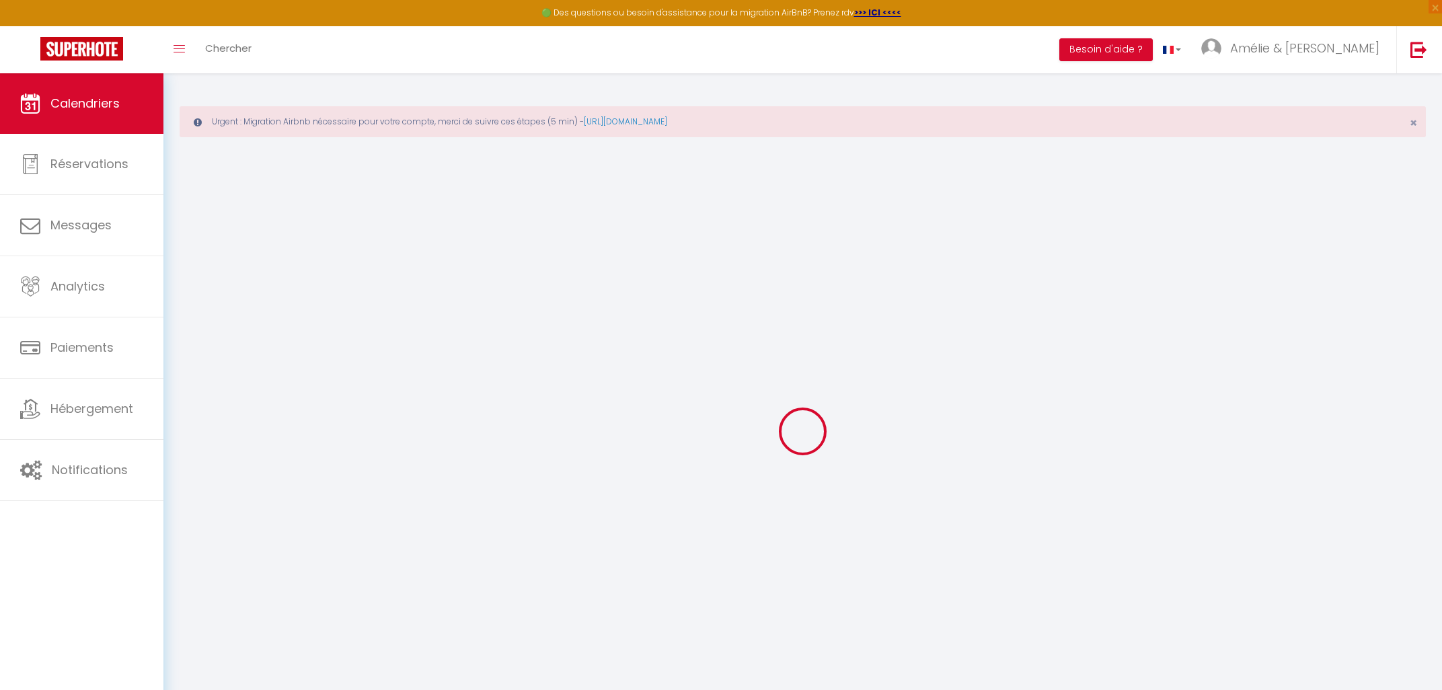
select select
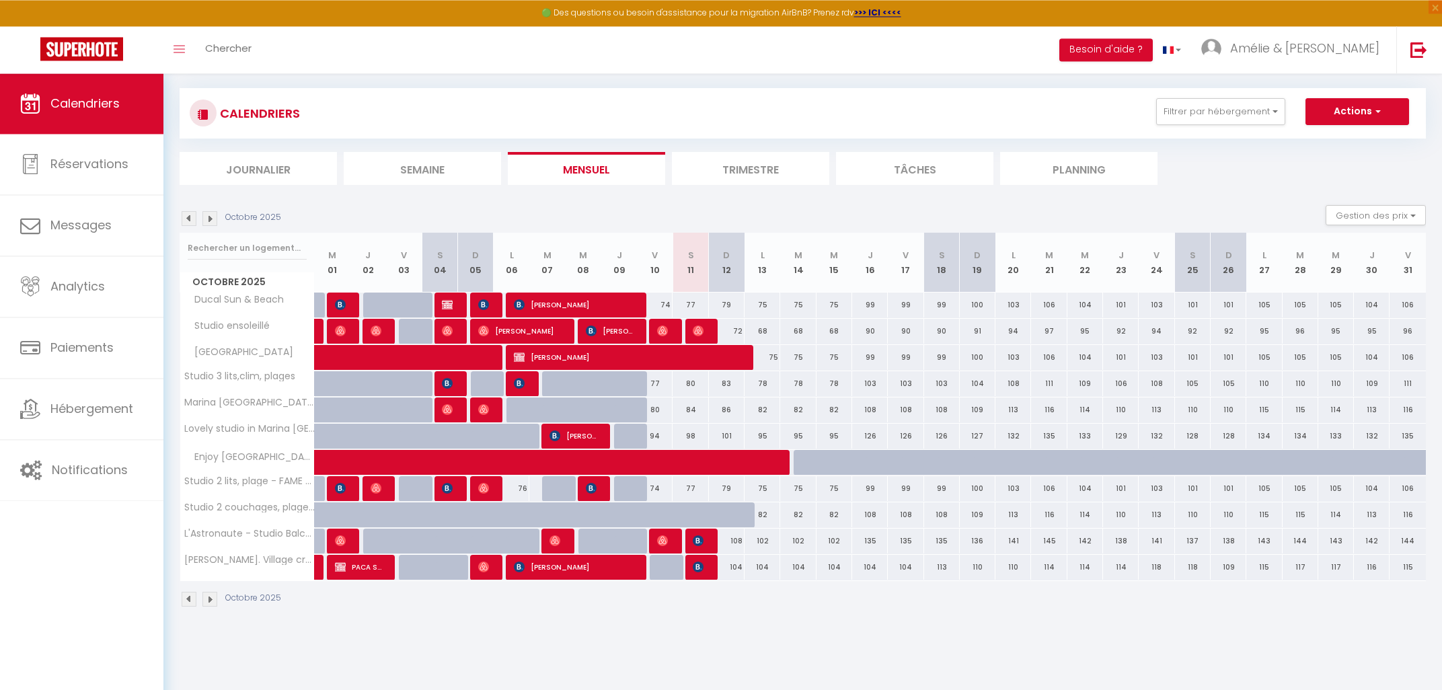
scroll to position [73, 0]
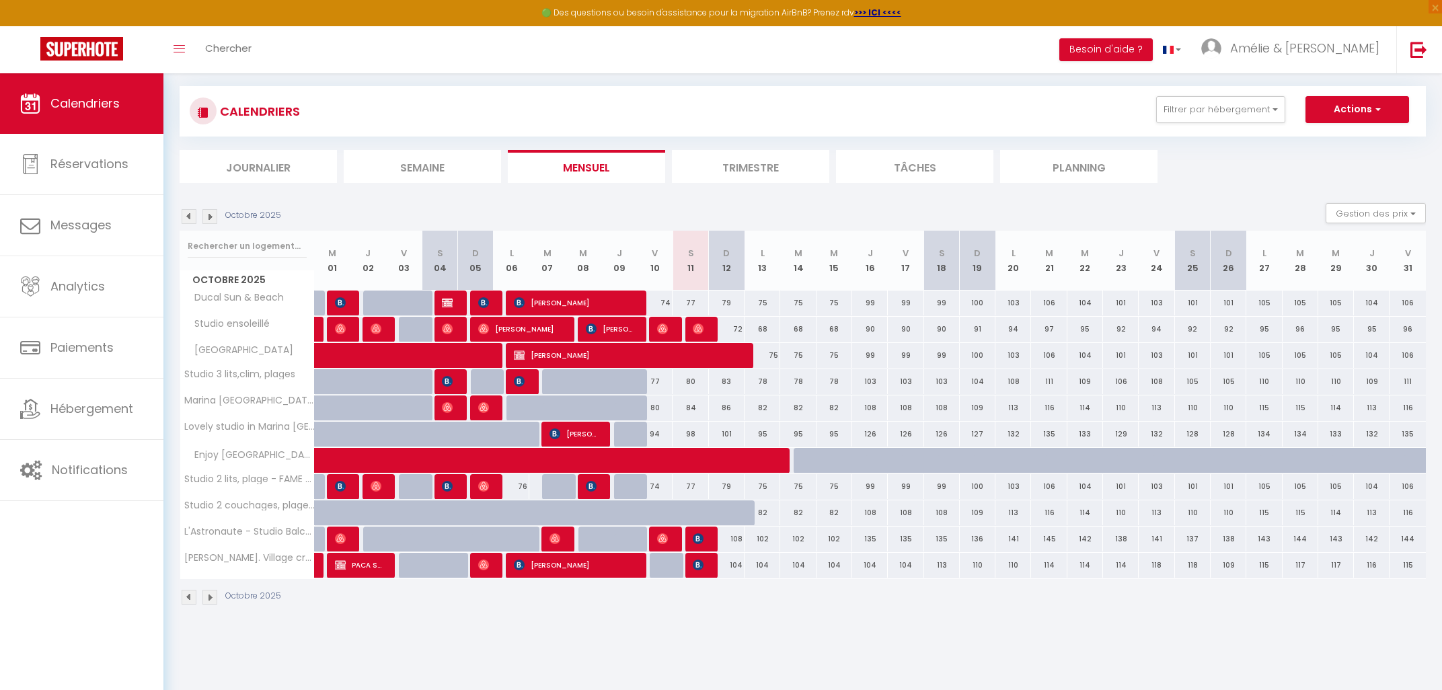
click at [699, 570] on img at bounding box center [698, 565] width 11 height 11
select select "OK"
select select "KO"
select select "0"
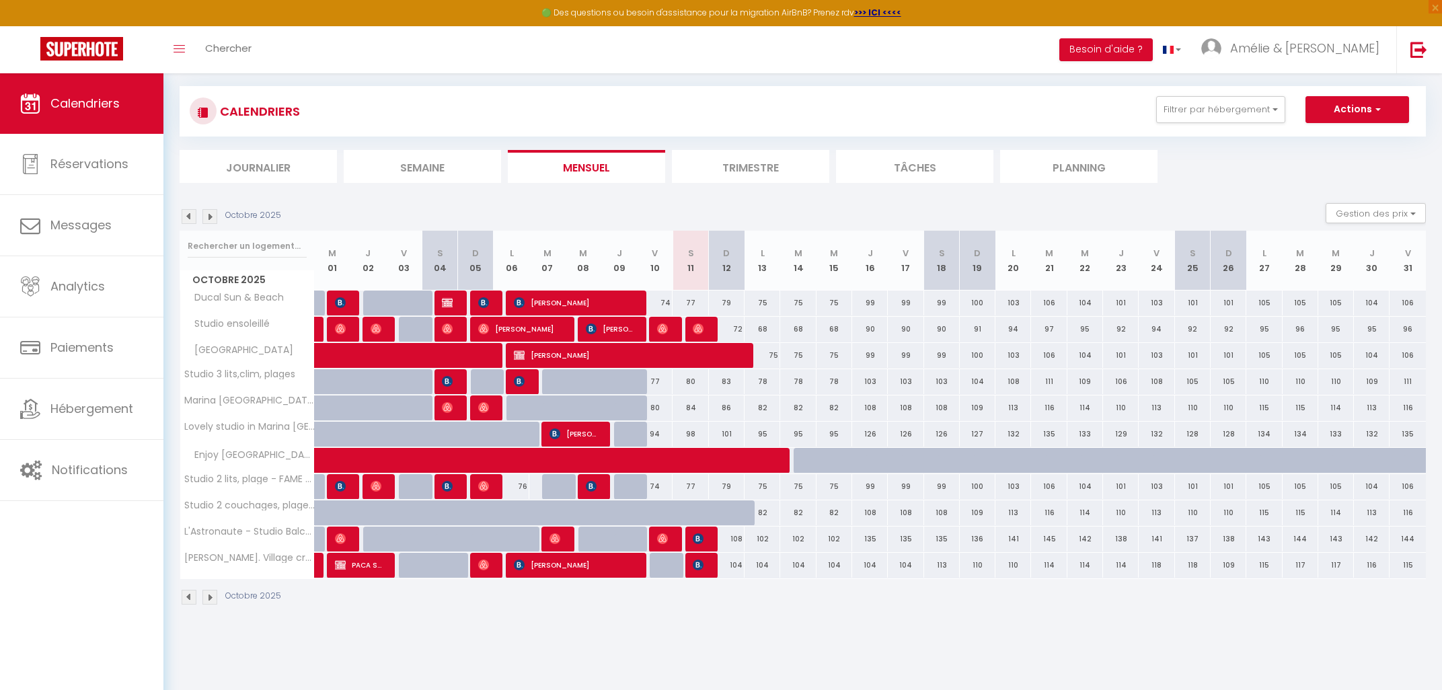
select select "1"
select select
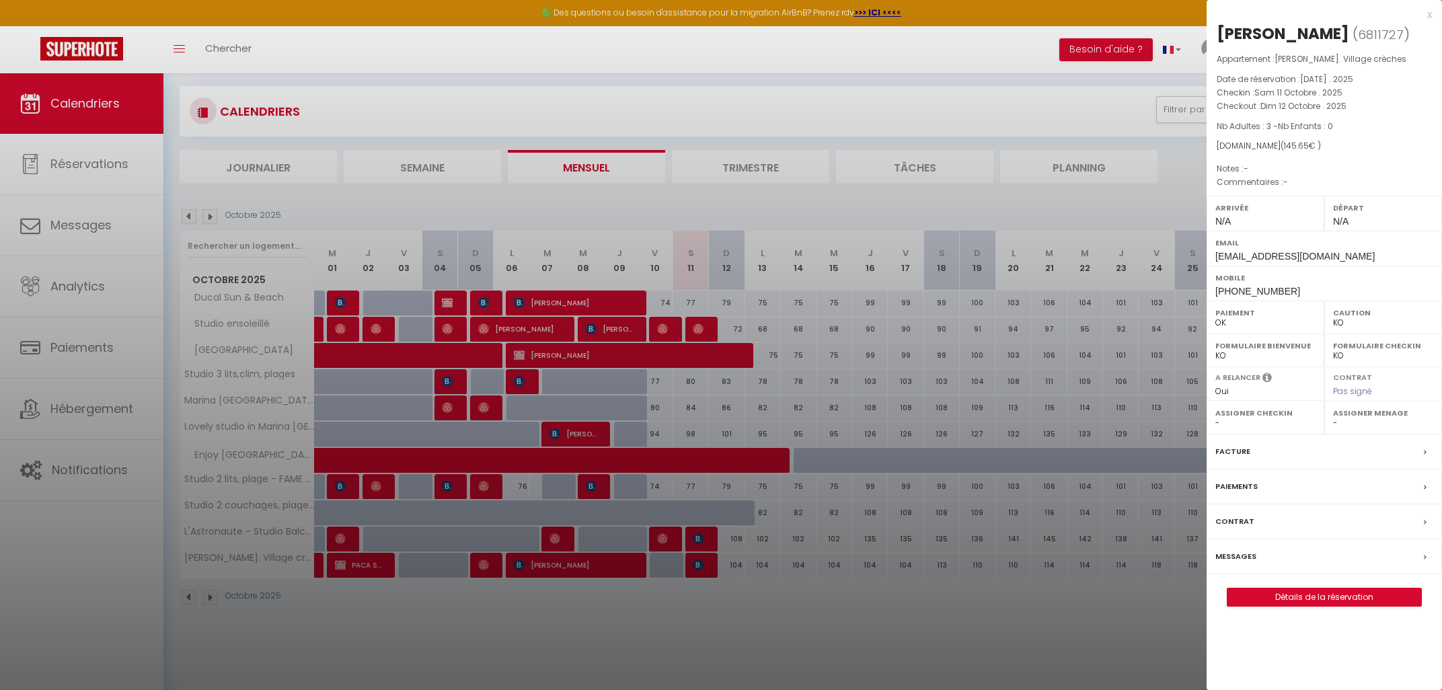
click at [445, 183] on div at bounding box center [721, 345] width 1442 height 690
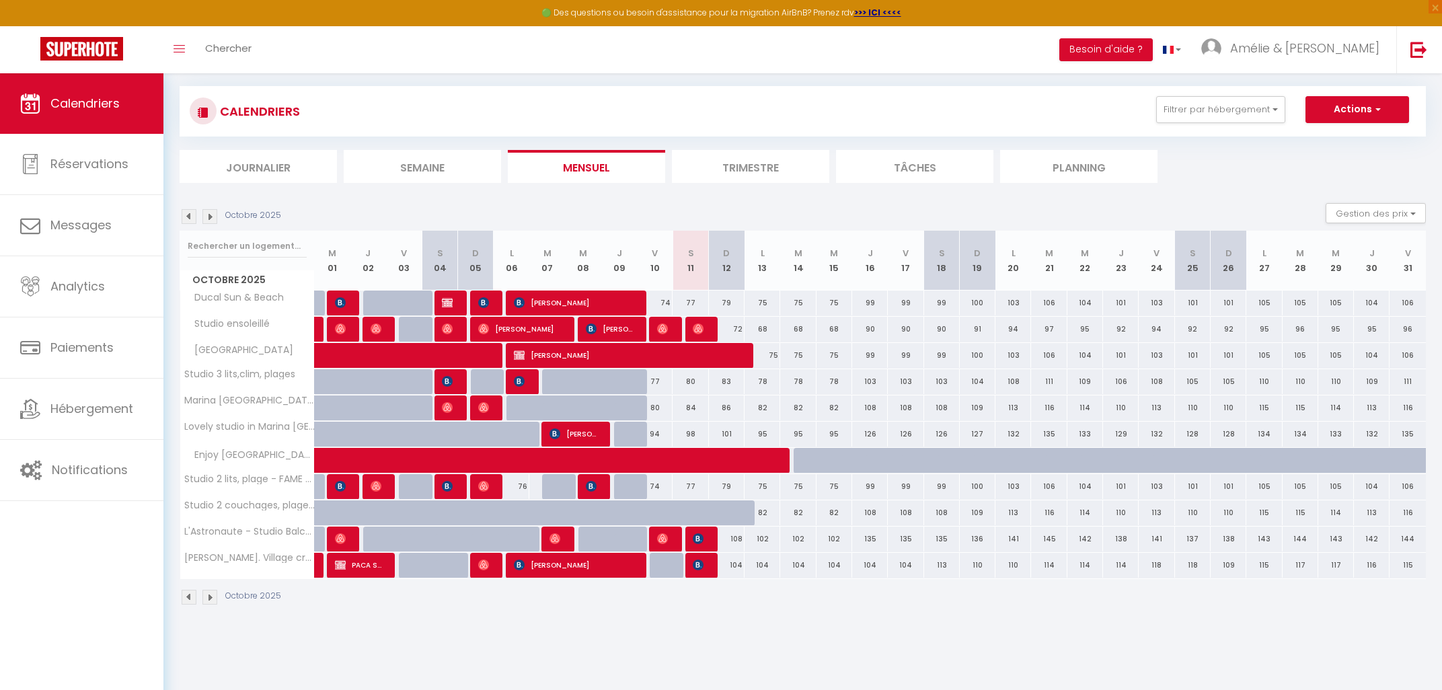
click at [182, 213] on img at bounding box center [189, 216] width 15 height 15
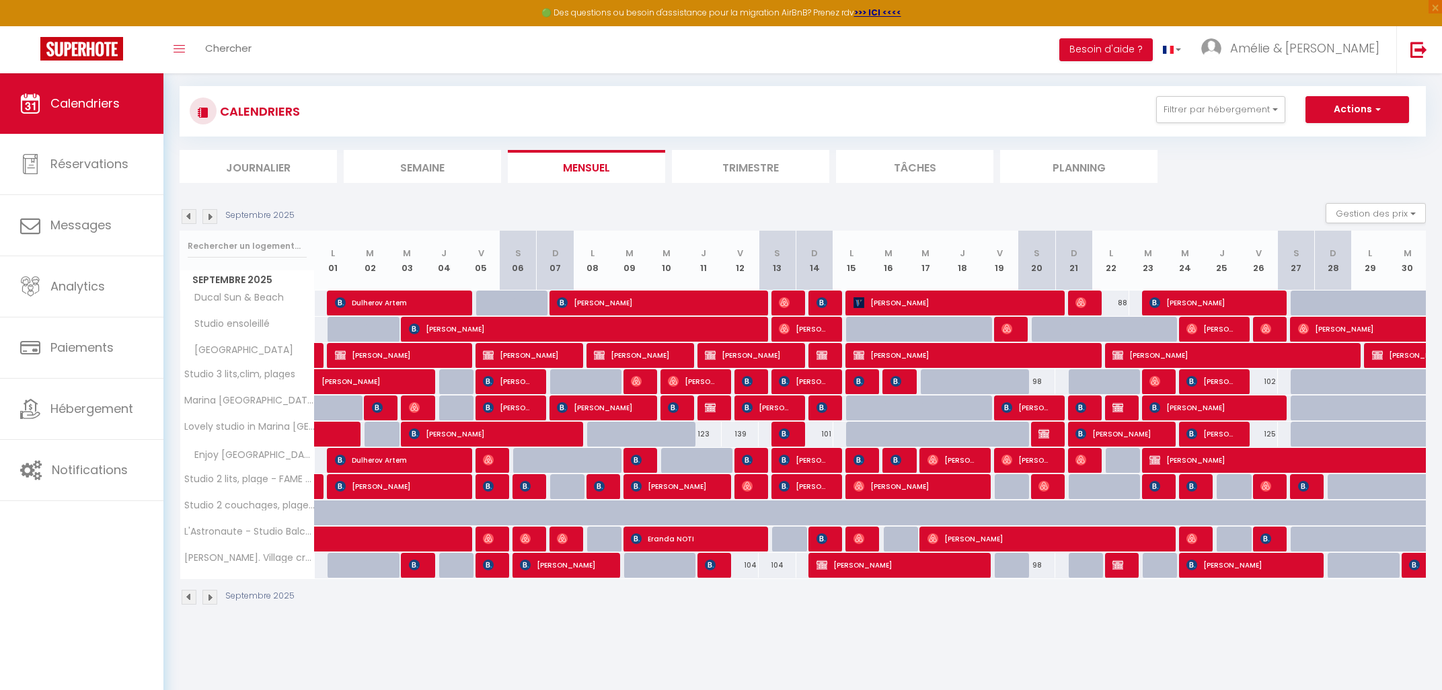
click at [190, 218] on img at bounding box center [189, 216] width 15 height 15
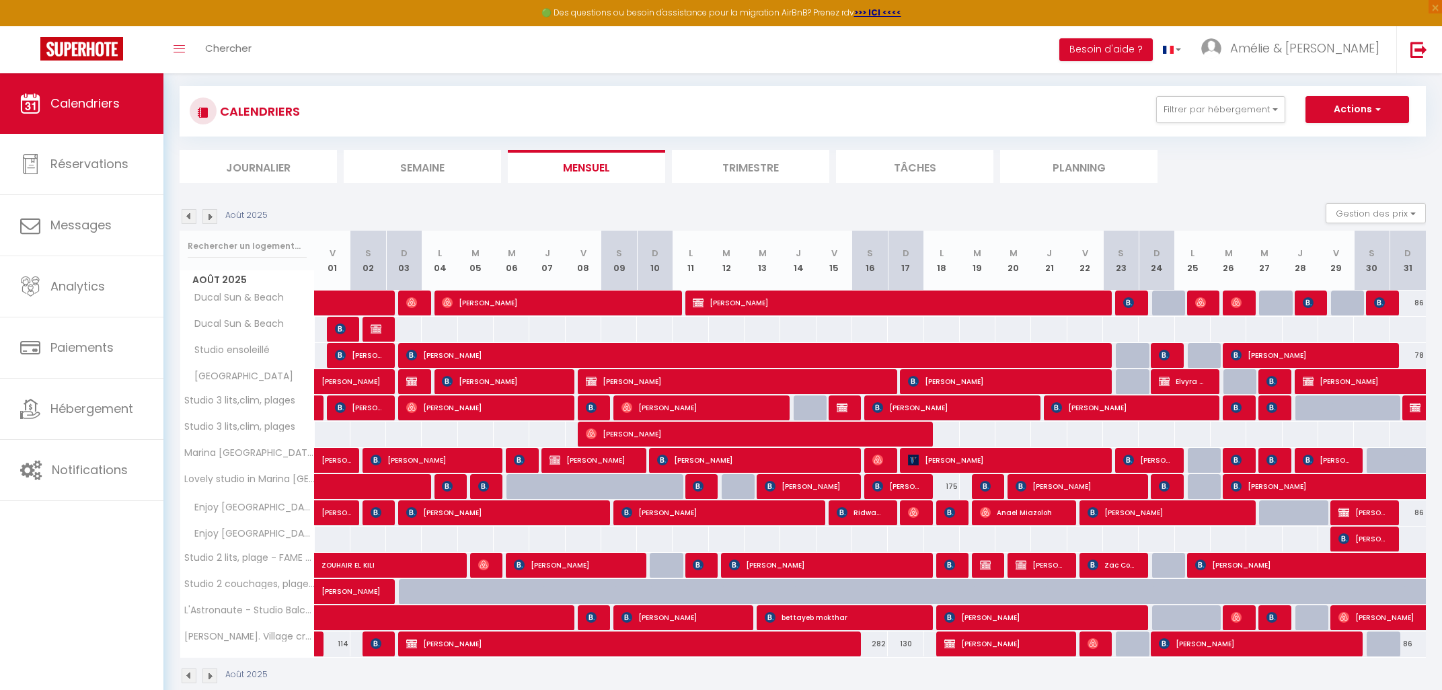
click at [1331, 457] on span "[PERSON_NAME]" at bounding box center [1327, 460] width 48 height 26
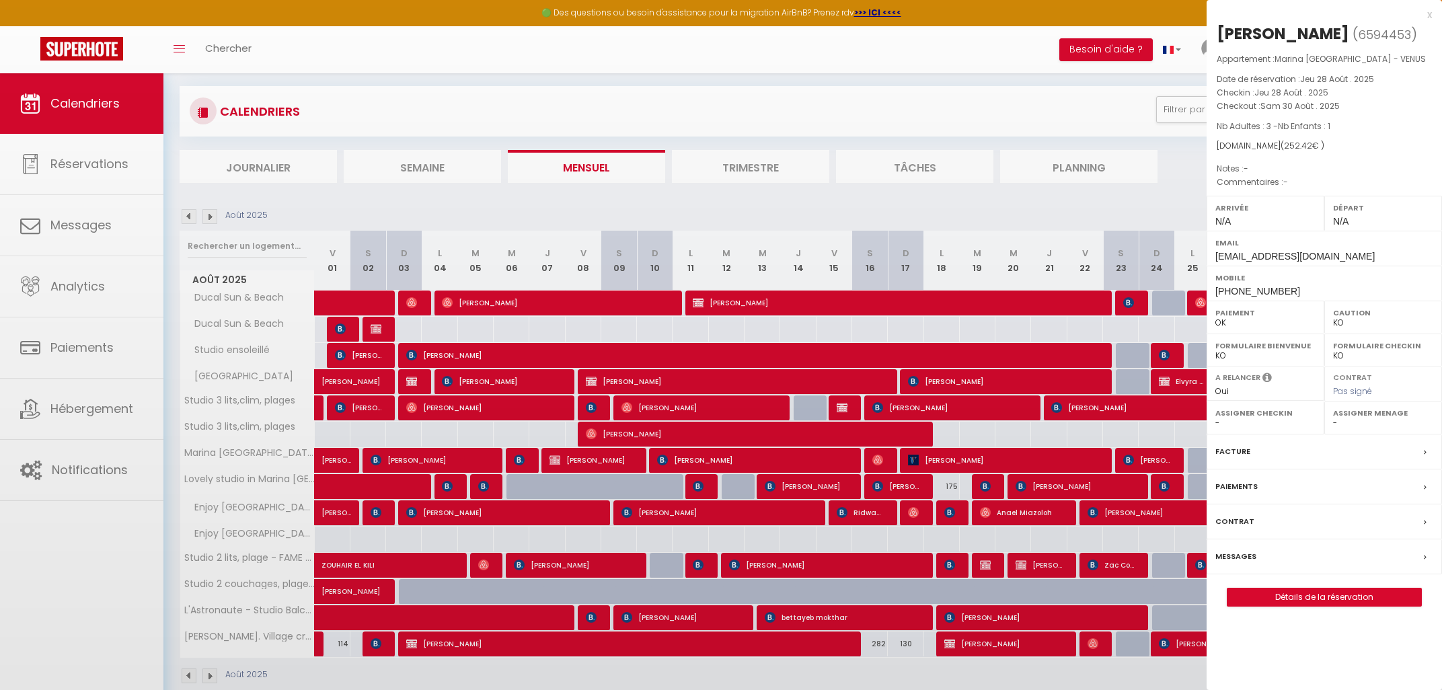
select select "OK"
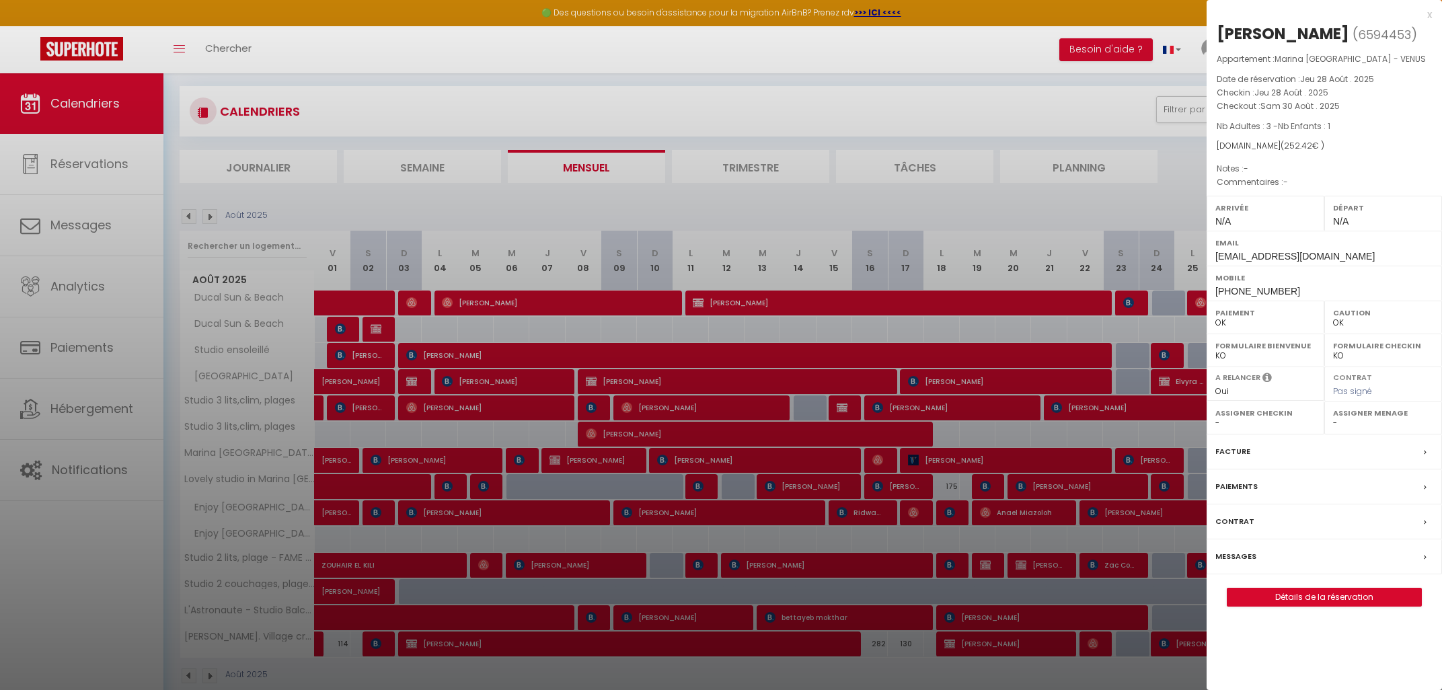
click at [1188, 201] on div at bounding box center [721, 345] width 1442 height 690
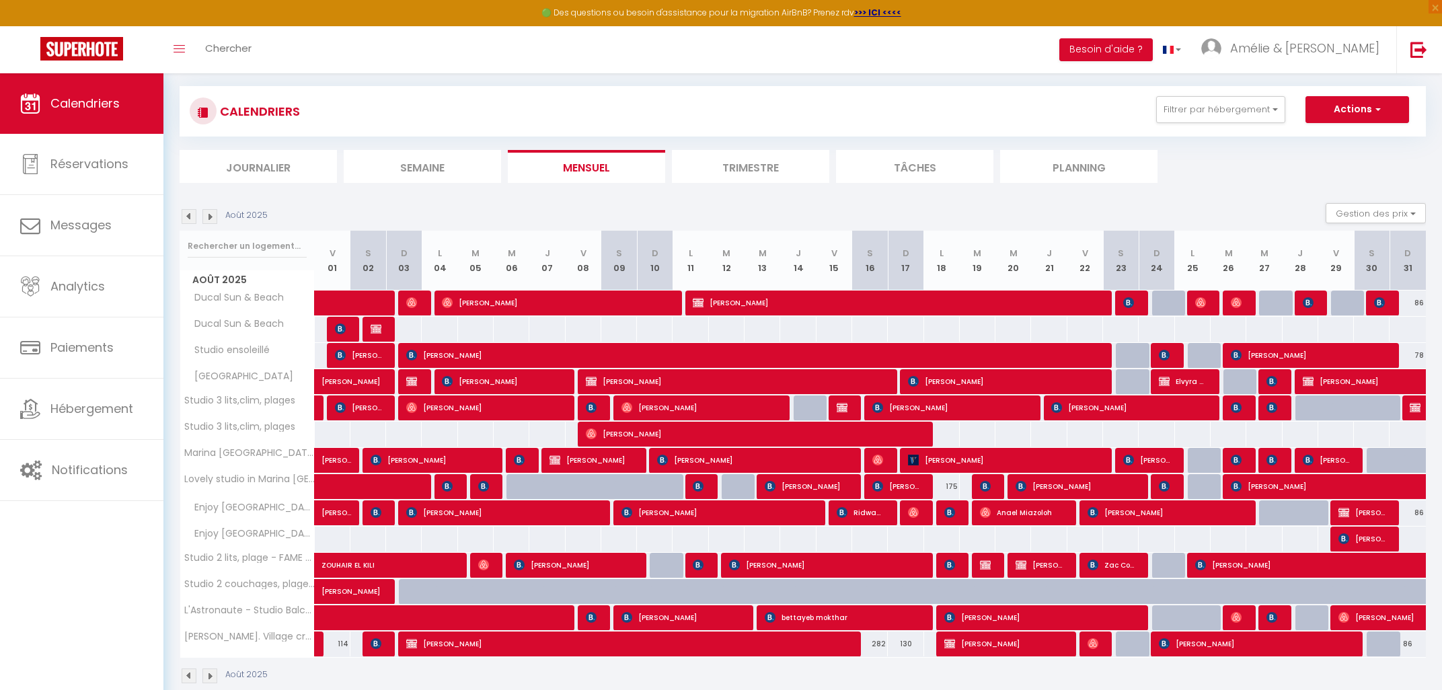
click at [1282, 462] on div at bounding box center [1274, 461] width 36 height 26
click at [1269, 457] on img at bounding box center [1271, 460] width 11 height 11
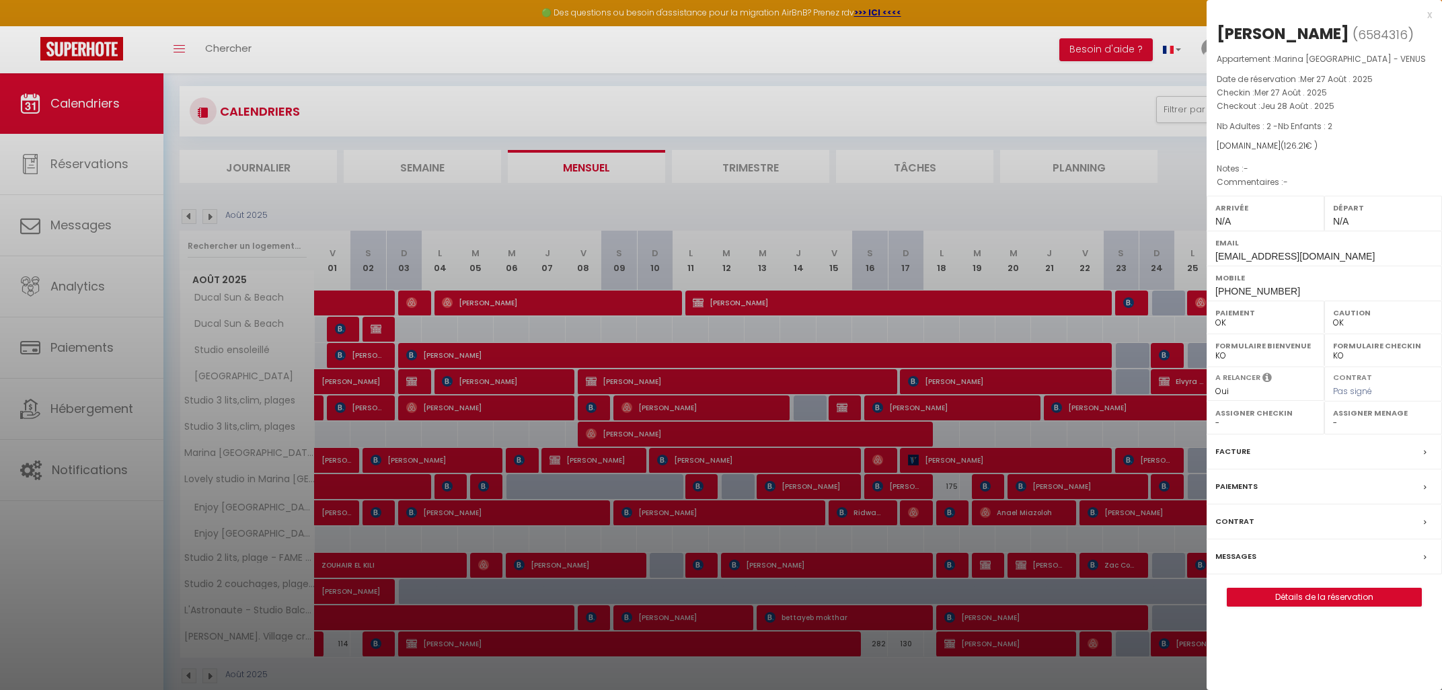
click at [1119, 194] on div at bounding box center [721, 345] width 1442 height 690
